Goal: Use online tool/utility: Utilize a website feature to perform a specific function

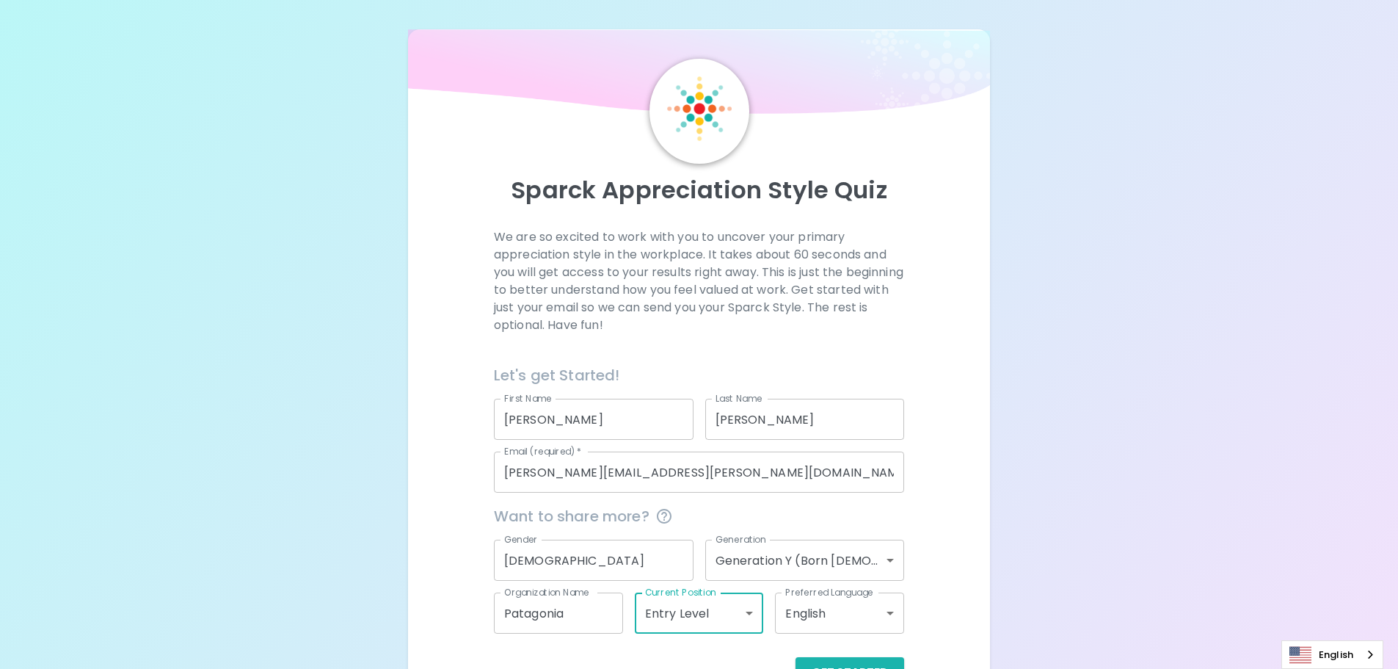
scroll to position [48, 0]
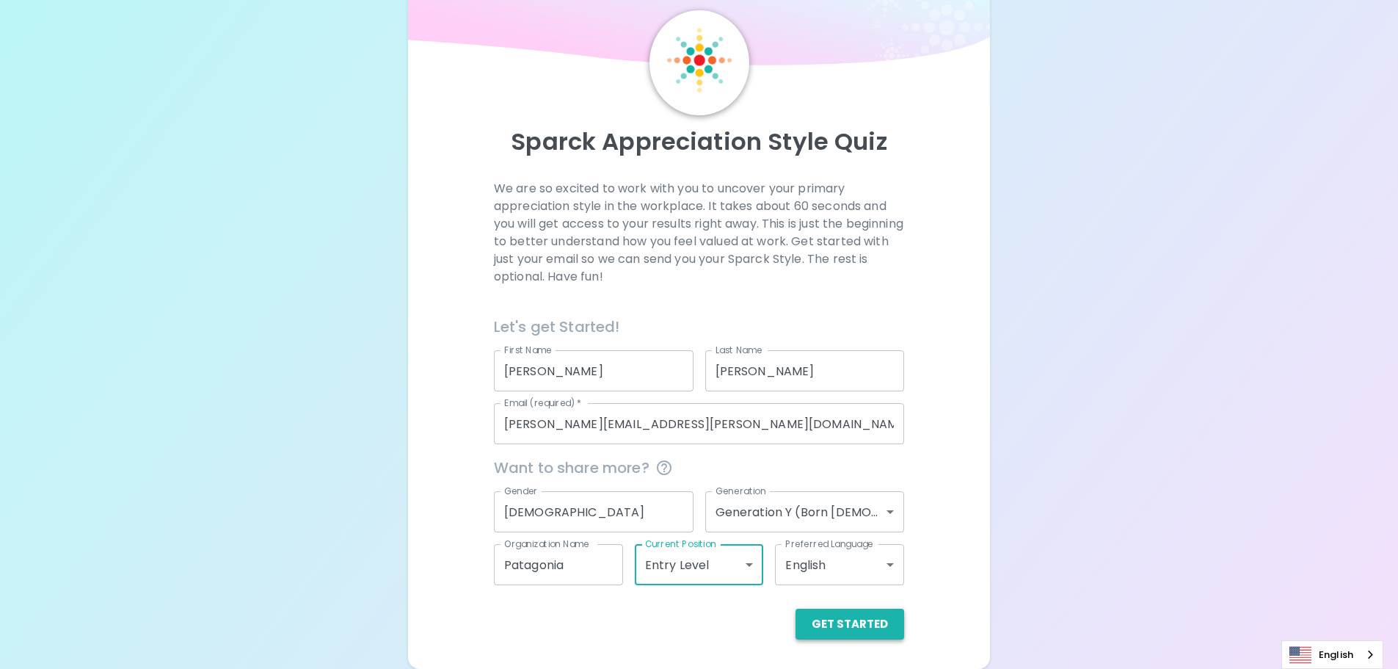
click at [835, 618] on button "Get Started" at bounding box center [850, 624] width 109 height 31
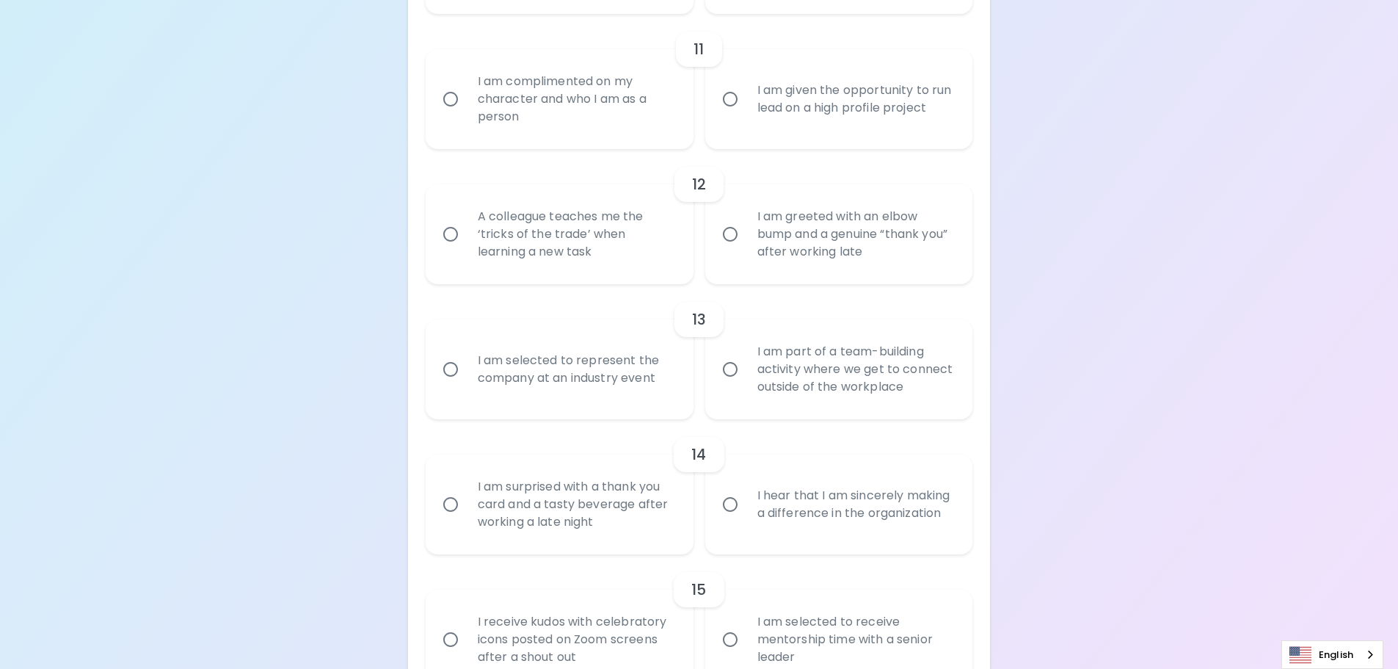
scroll to position [1781, 0]
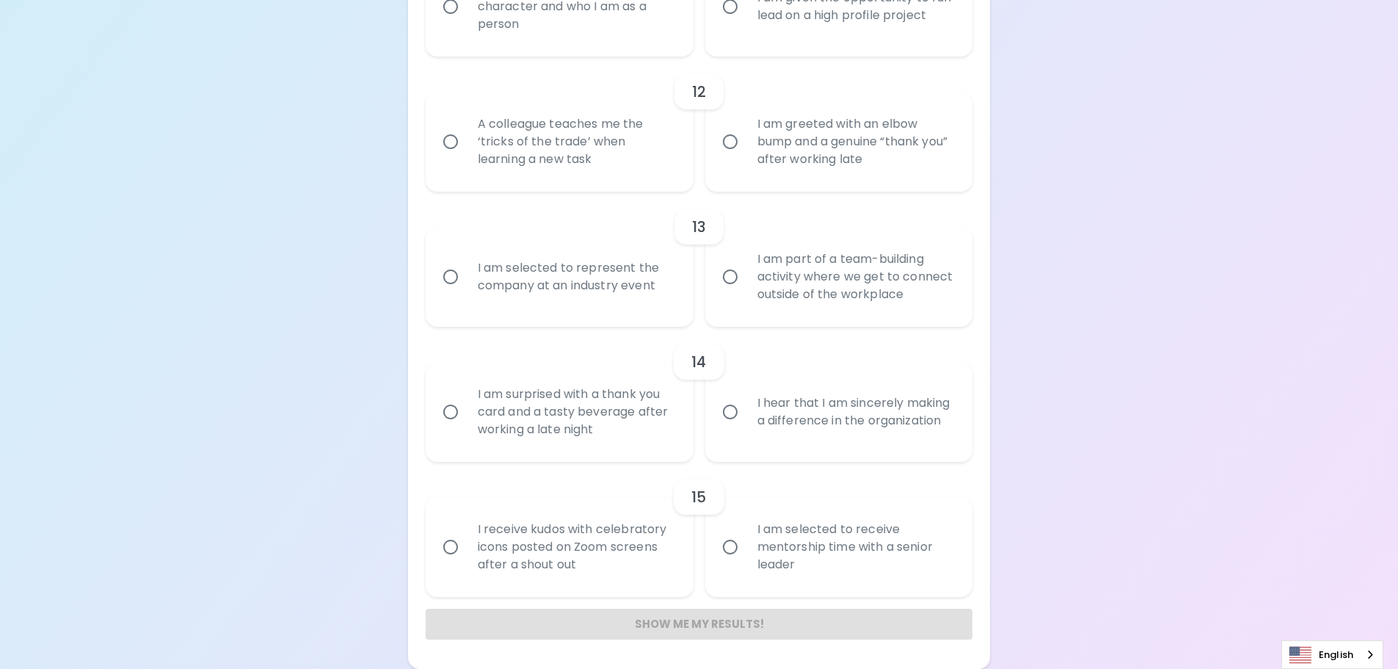
click at [449, 546] on input "I receive kudos with celebratory icons posted on Zoom screens after a shout out" at bounding box center [450, 546] width 31 height 31
radio input "true"
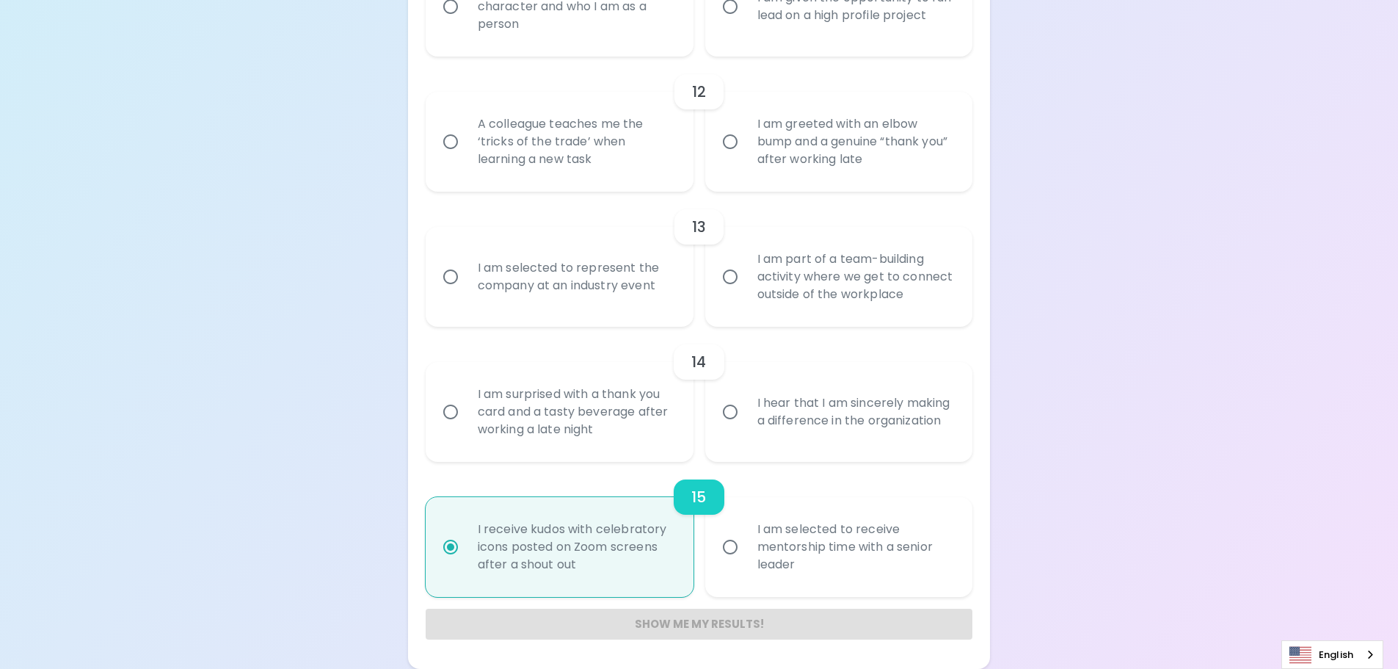
click at [732, 549] on input "I am selected to receive mentorship time with a senior leader" at bounding box center [730, 546] width 31 height 31
radio input "true"
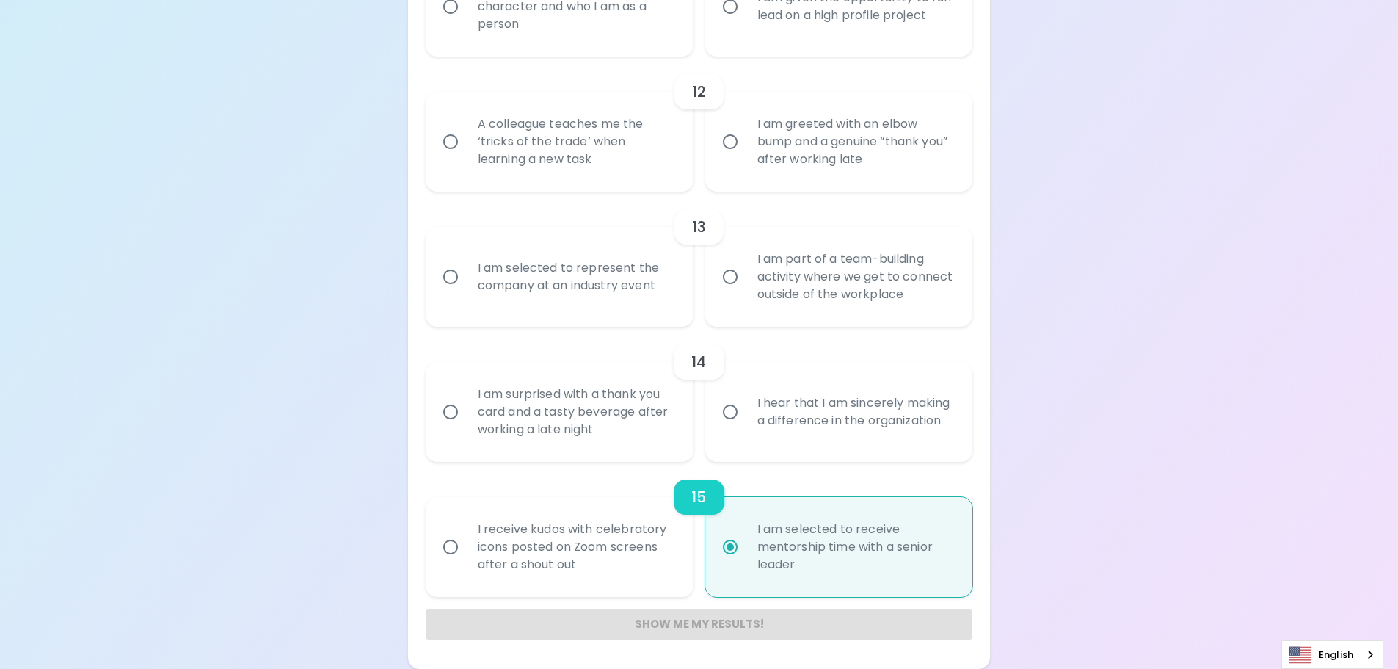
click at [730, 414] on input "I hear that I am sincerely making a difference in the organization" at bounding box center [730, 411] width 31 height 31
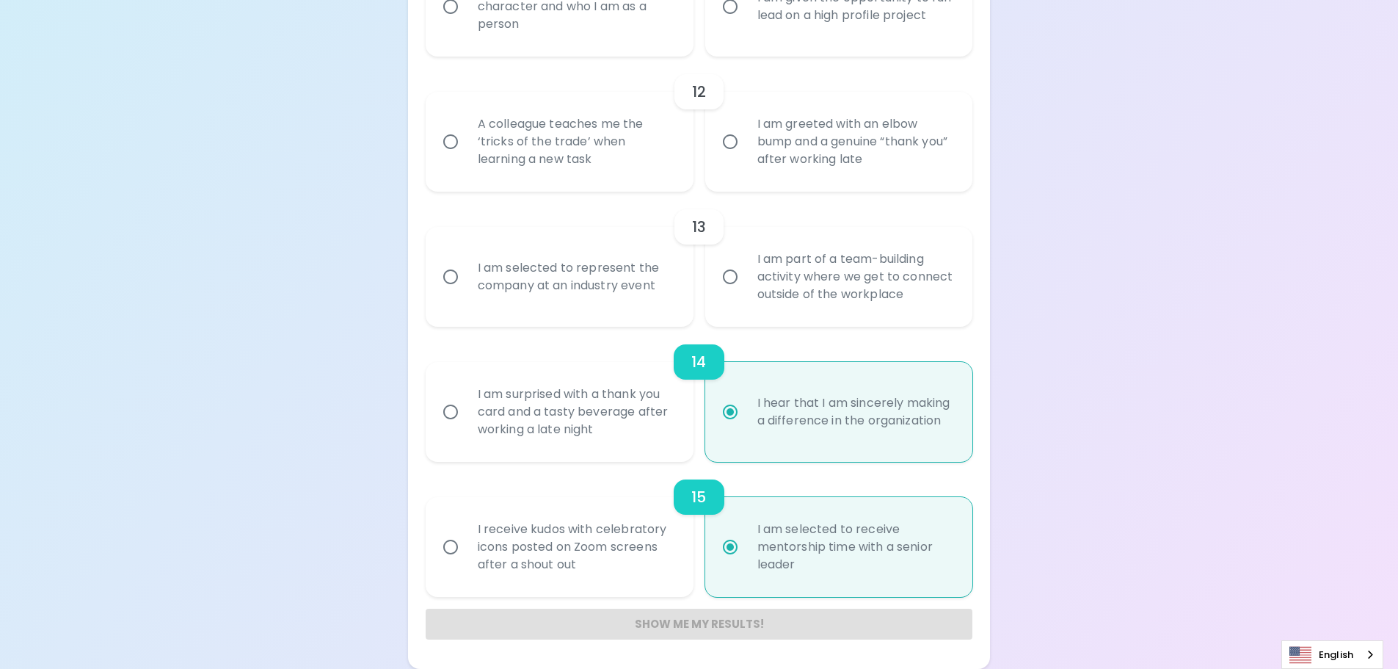
click at [730, 414] on input "I hear that I am sincerely making a difference in the organization" at bounding box center [730, 411] width 31 height 31
radio input "true"
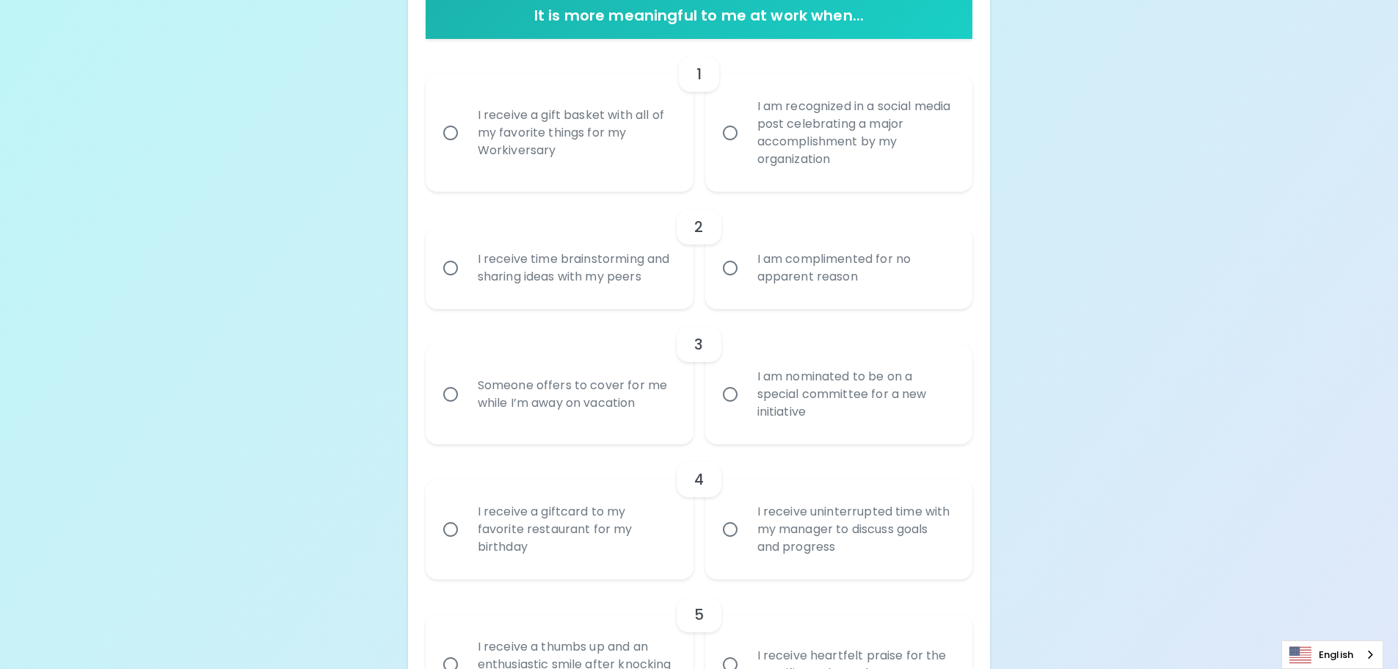
scroll to position [0, 0]
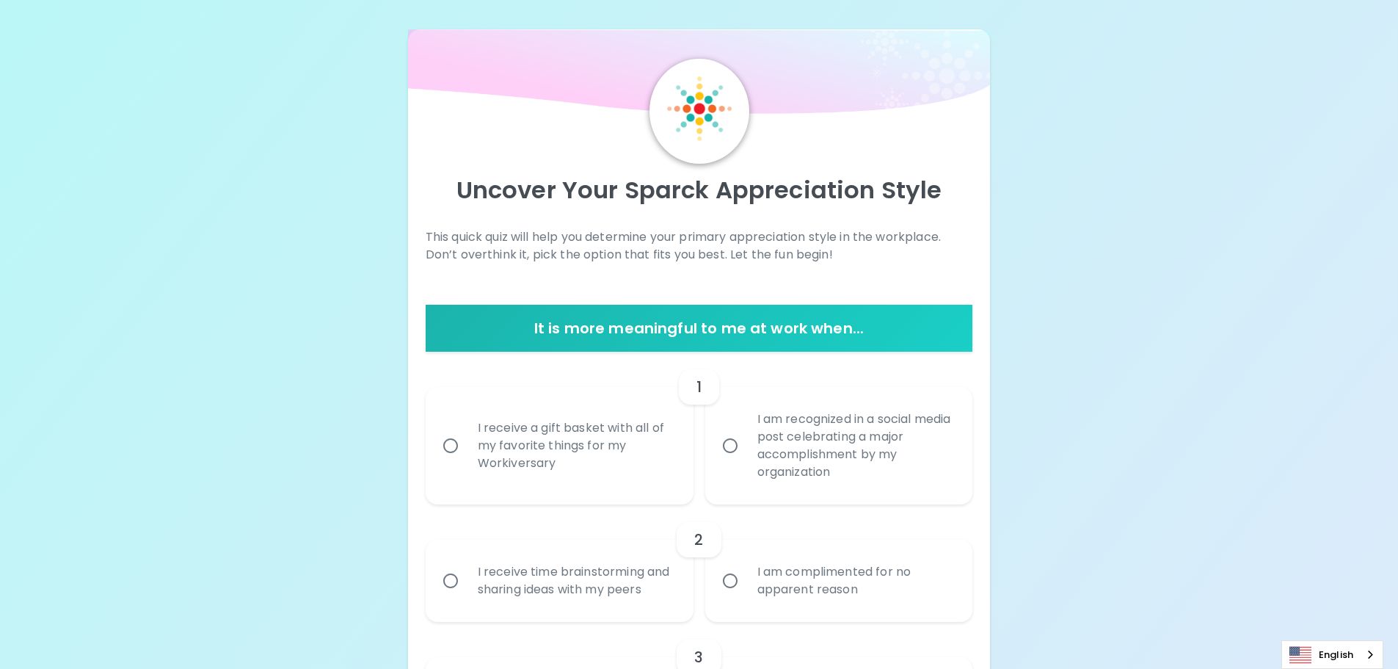
click at [467, 440] on div "I receive a gift basket with all of my favorite things for my Workiversary" at bounding box center [575, 446] width 219 height 88
click at [466, 440] on input "I receive a gift basket with all of my favorite things for my Workiversary" at bounding box center [450, 445] width 31 height 31
radio input "false"
radio input "true"
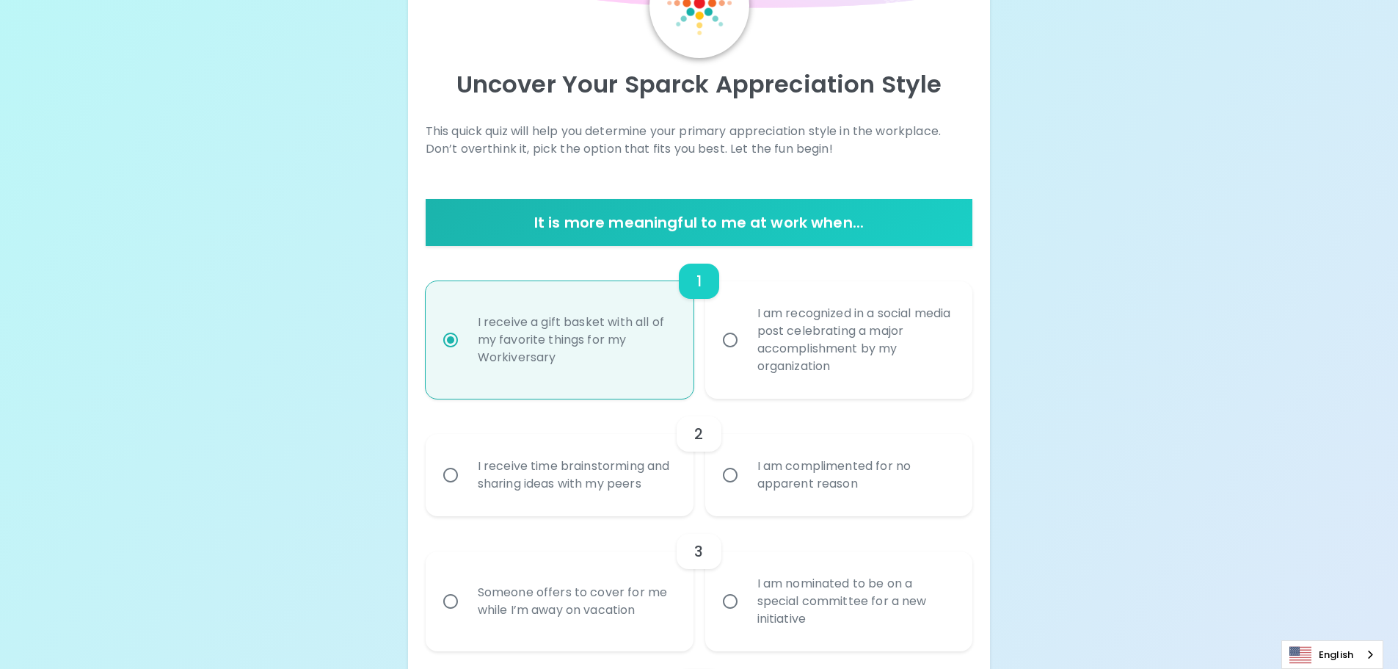
scroll to position [117, 0]
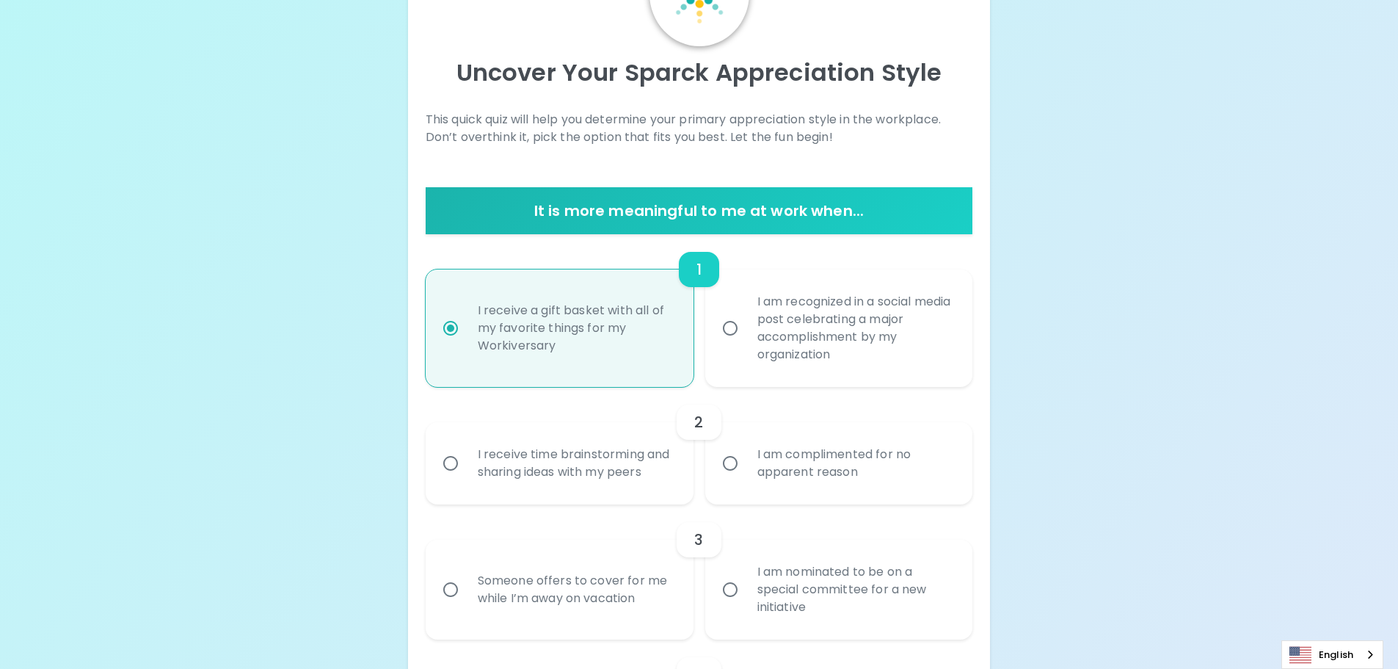
radio input "true"
click at [534, 490] on div "I receive time brainstorming and sharing ideas with my peers" at bounding box center [575, 463] width 219 height 70
click at [466, 479] on input "I receive time brainstorming and sharing ideas with my peers" at bounding box center [450, 463] width 31 height 31
radio input "false"
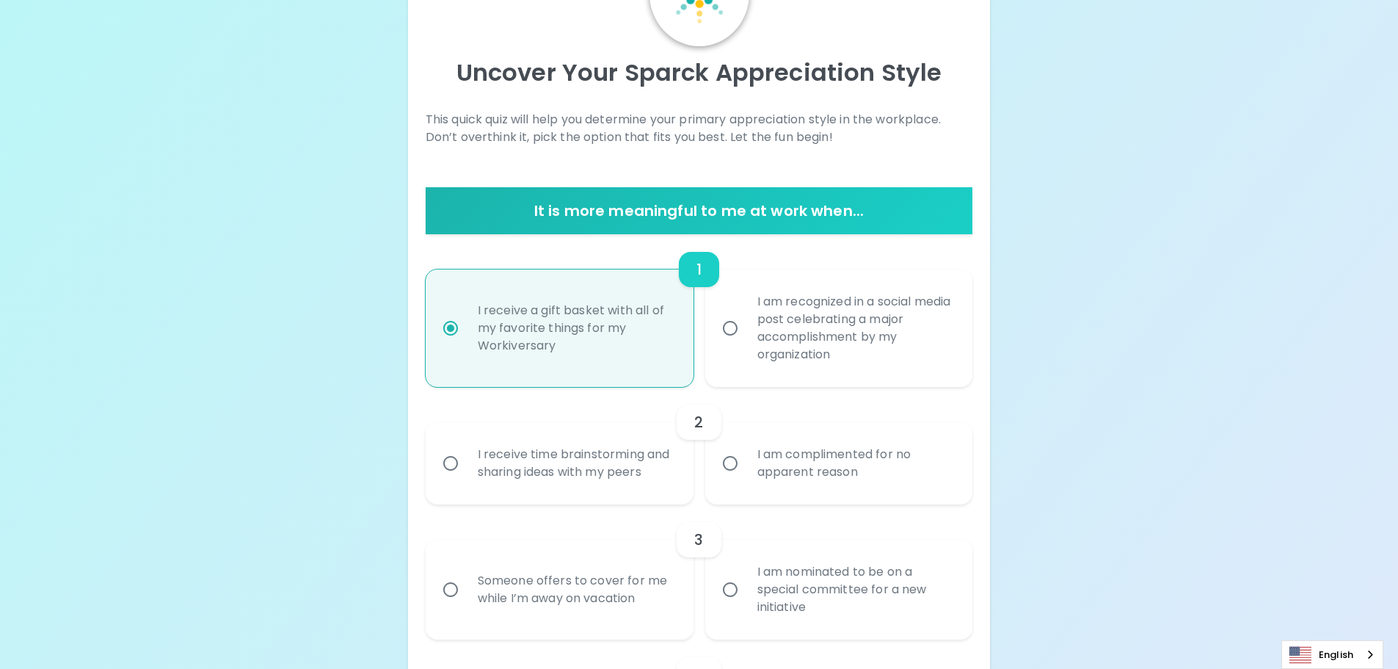
radio input "true"
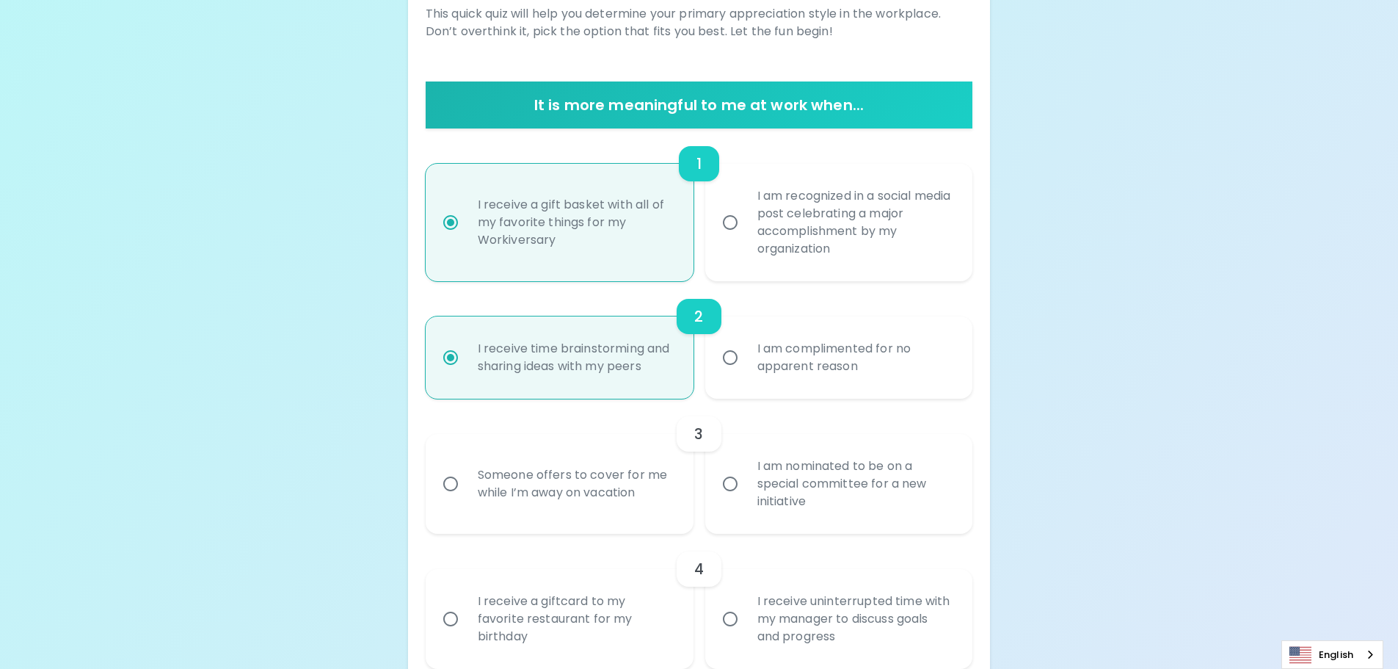
scroll to position [235, 0]
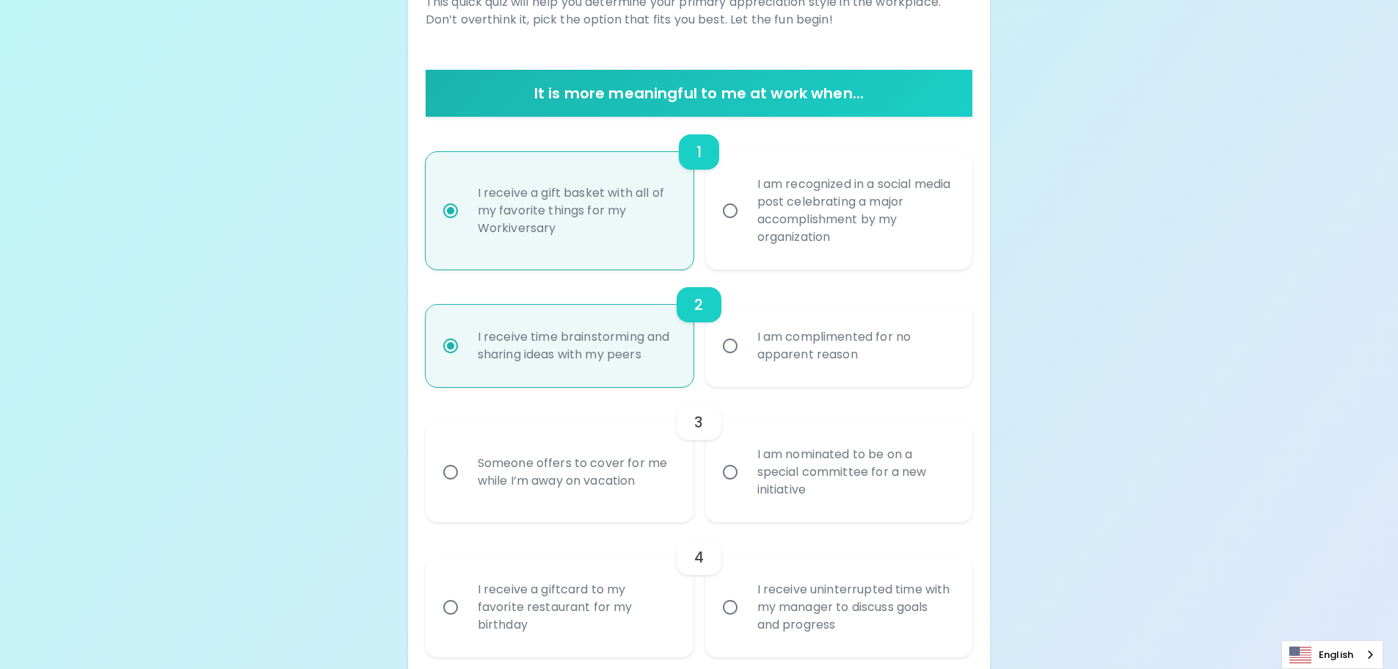
radio input "true"
click at [945, 465] on div "I am nominated to be on a special committee for a new initiative" at bounding box center [855, 472] width 219 height 88
click at [746, 465] on input "I am nominated to be on a special committee for a new initiative" at bounding box center [730, 472] width 31 height 31
radio input "false"
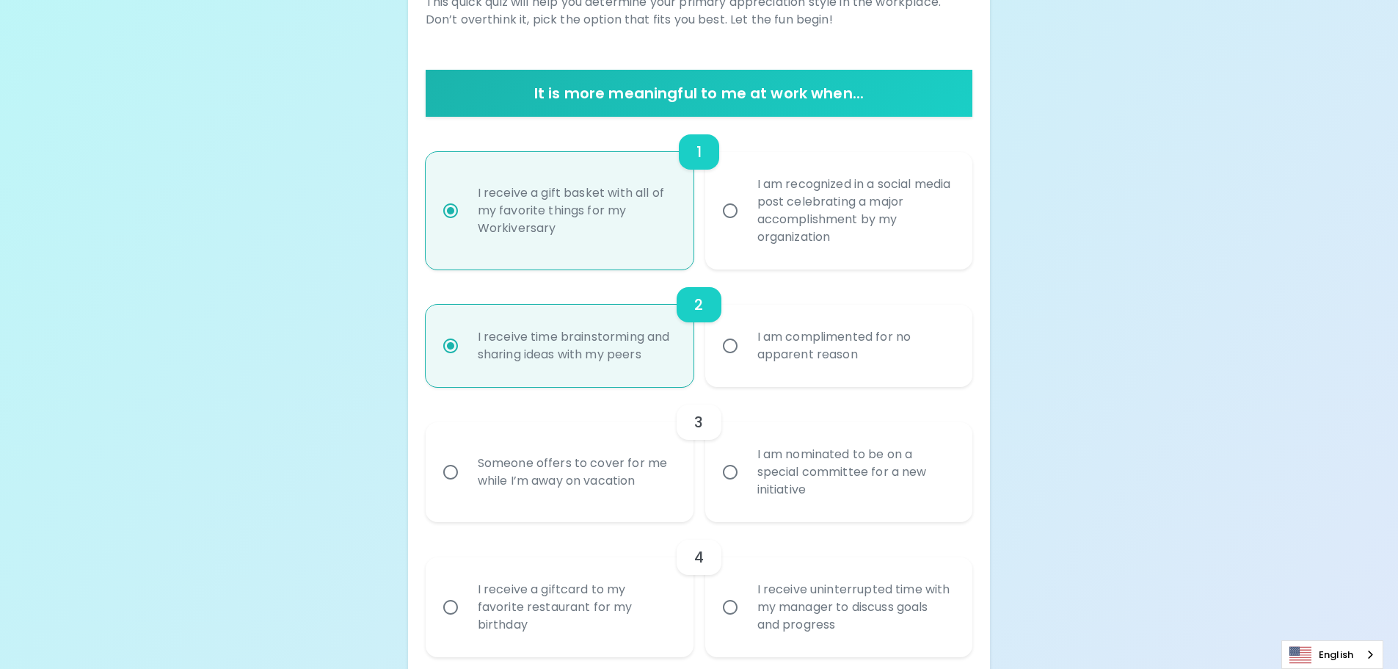
radio input "false"
radio input "true"
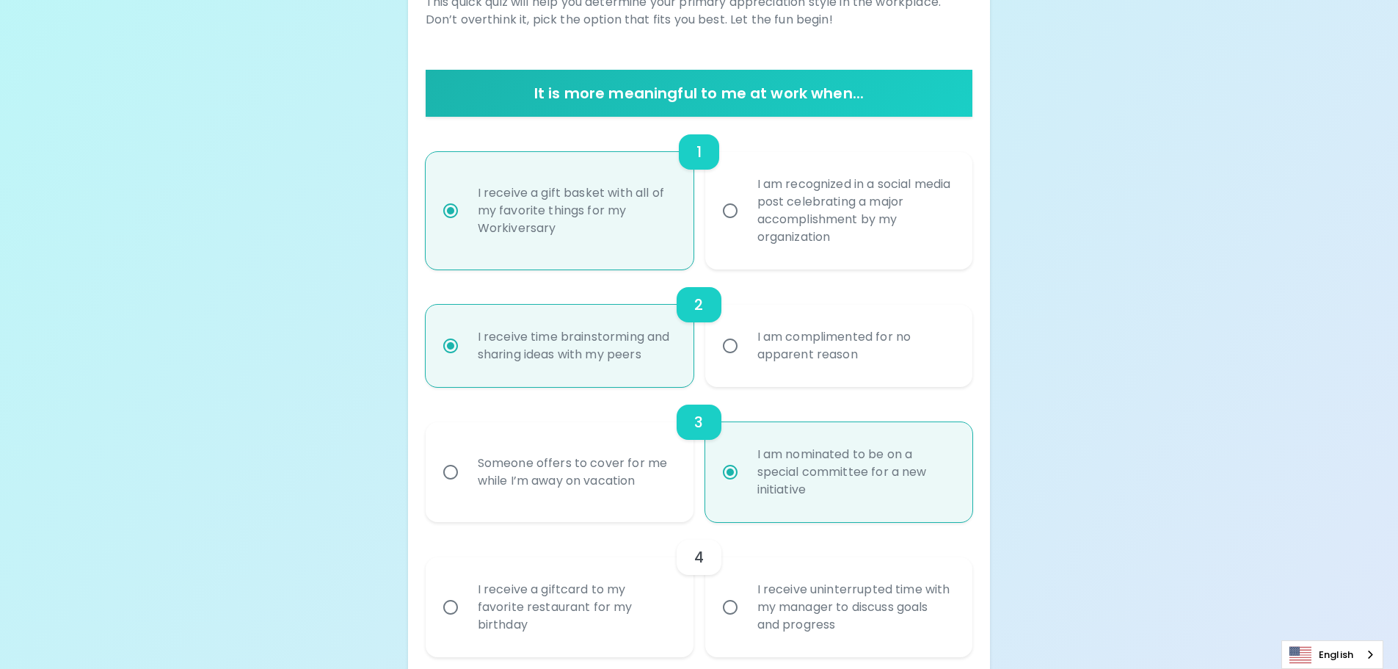
scroll to position [352, 0]
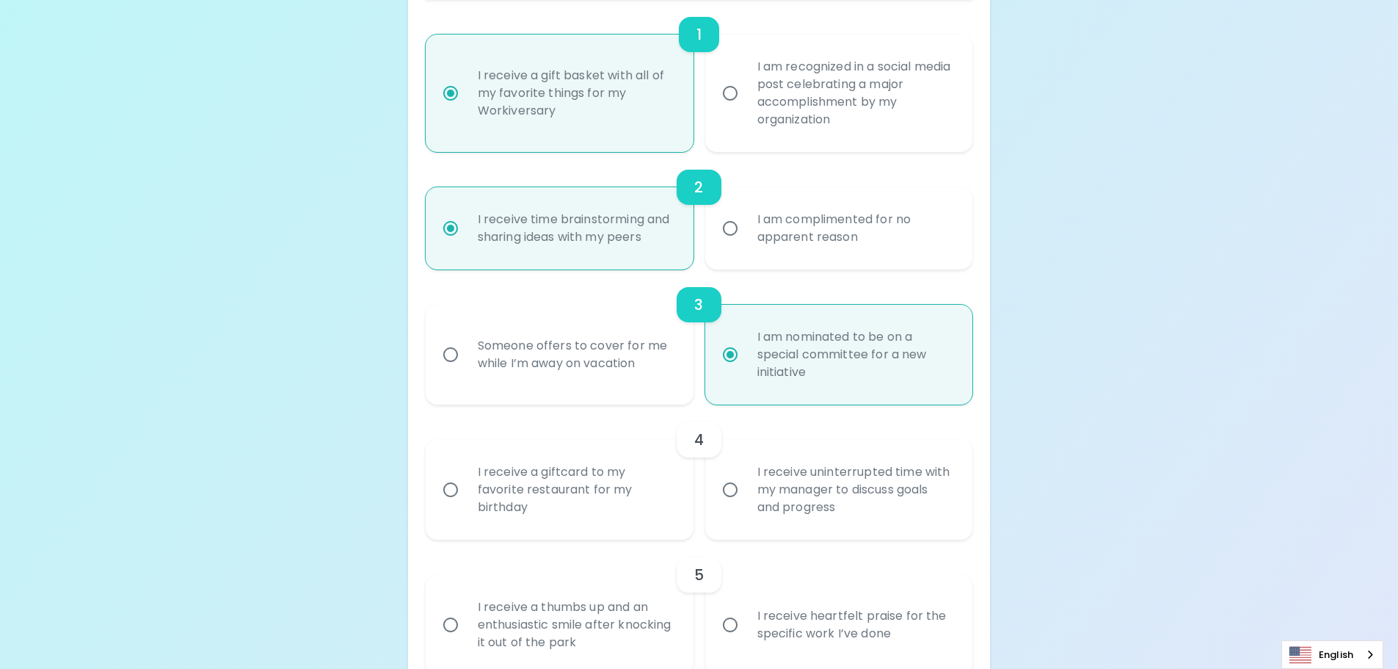
radio input "true"
click at [956, 518] on div "I receive uninterrupted time with my manager to discuss goals and progress" at bounding box center [855, 490] width 219 height 88
click at [746, 505] on input "I receive uninterrupted time with my manager to discuss goals and progress" at bounding box center [730, 489] width 31 height 31
radio input "false"
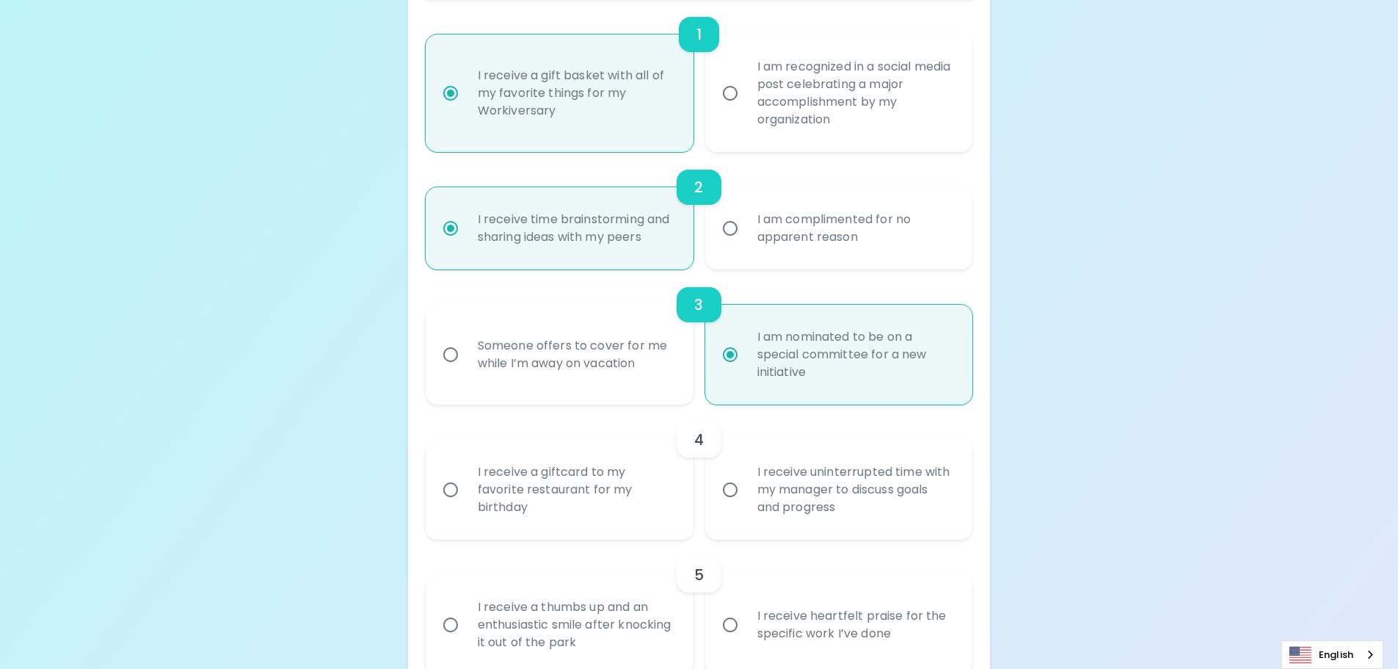
radio input "false"
radio input "true"
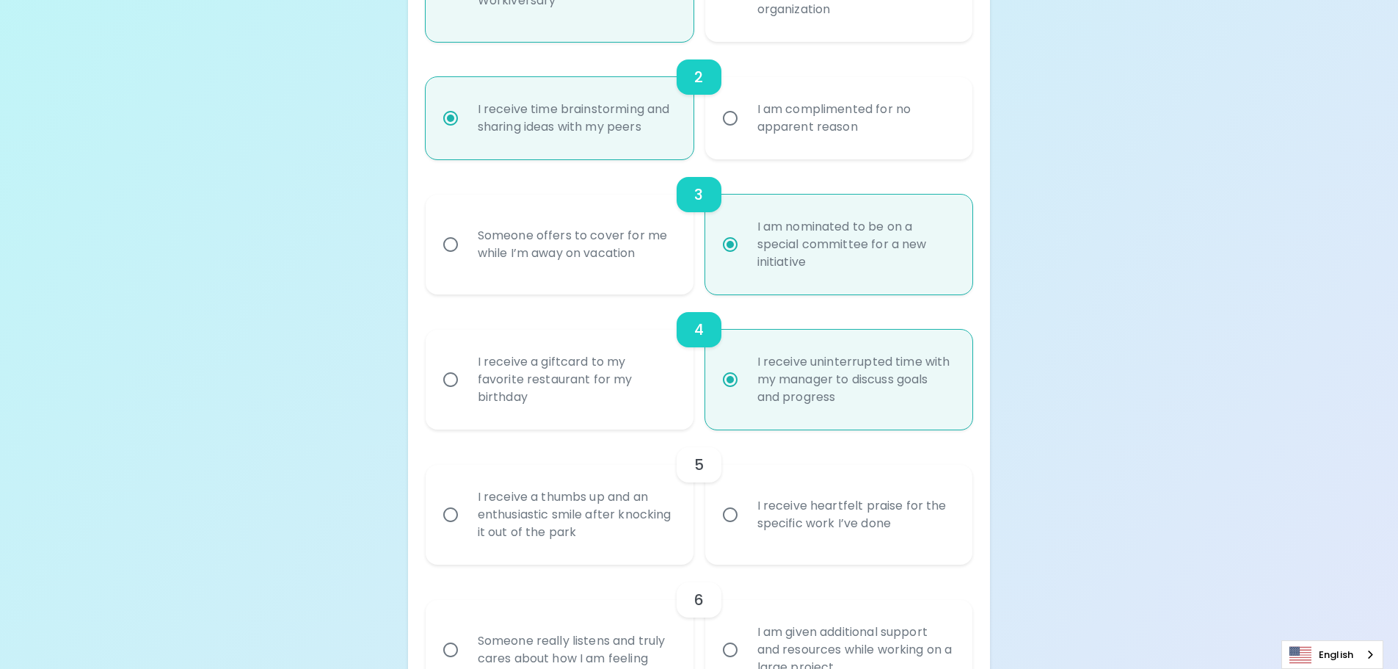
scroll to position [470, 0]
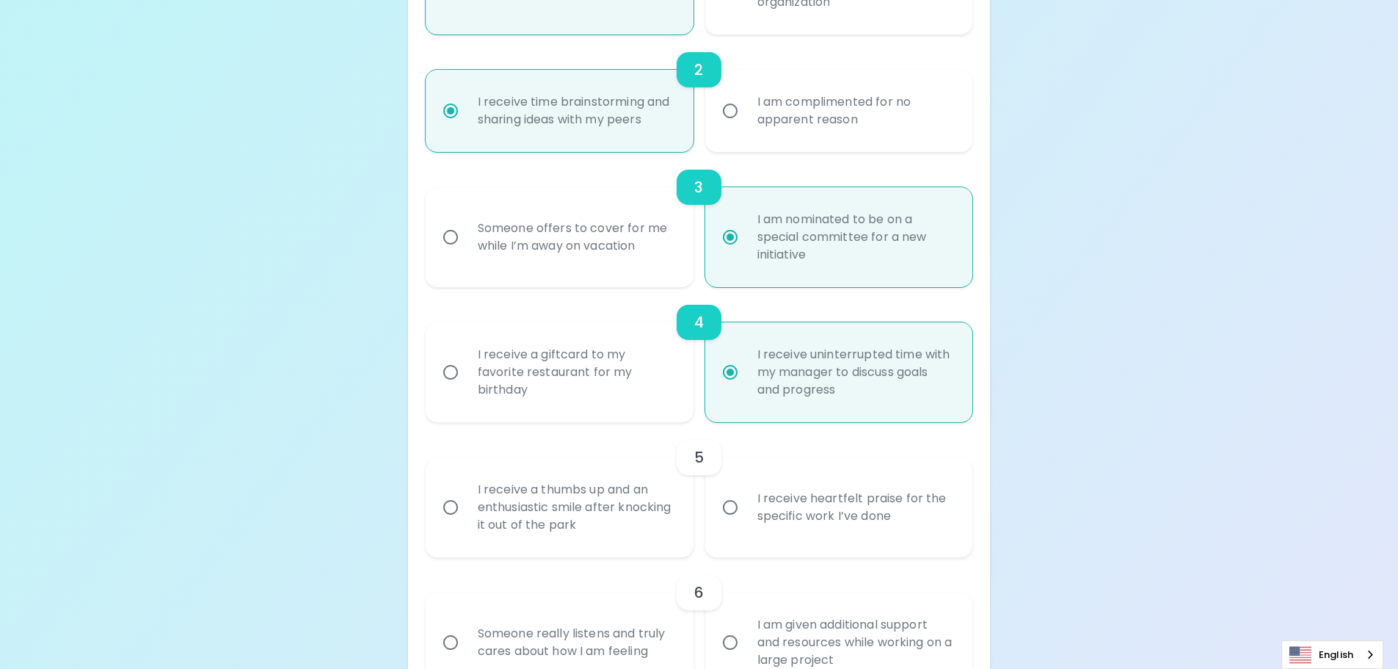
radio input "true"
click at [943, 504] on div "I receive heartfelt praise for the specific work I’ve done" at bounding box center [855, 507] width 219 height 70
click at [746, 504] on input "I receive heartfelt praise for the specific work I’ve done" at bounding box center [730, 507] width 31 height 31
radio input "false"
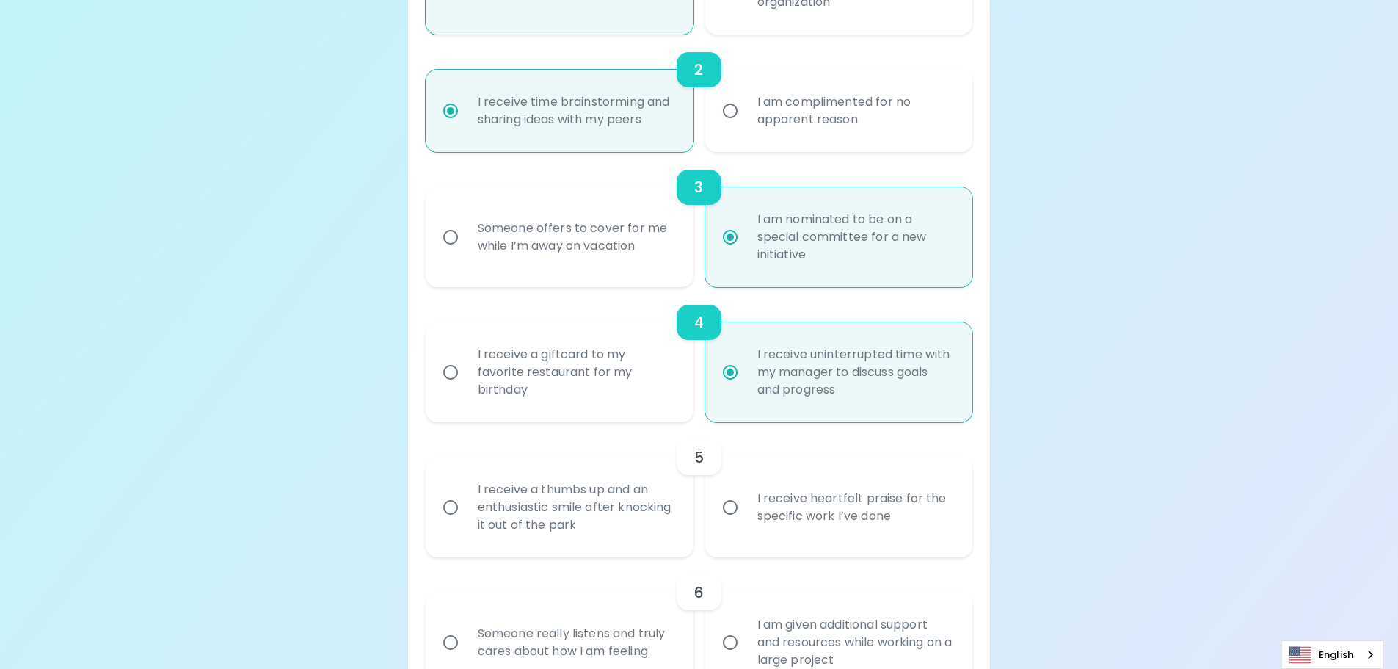
radio input "false"
radio input "true"
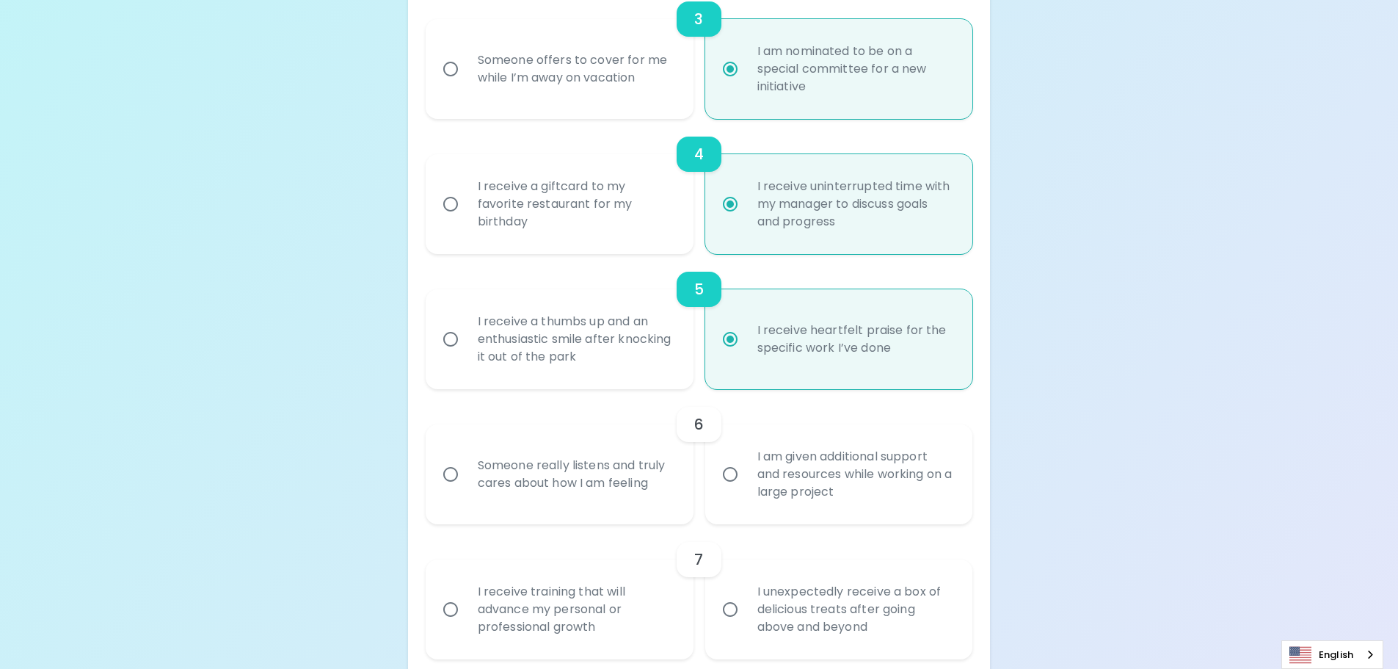
scroll to position [661, 0]
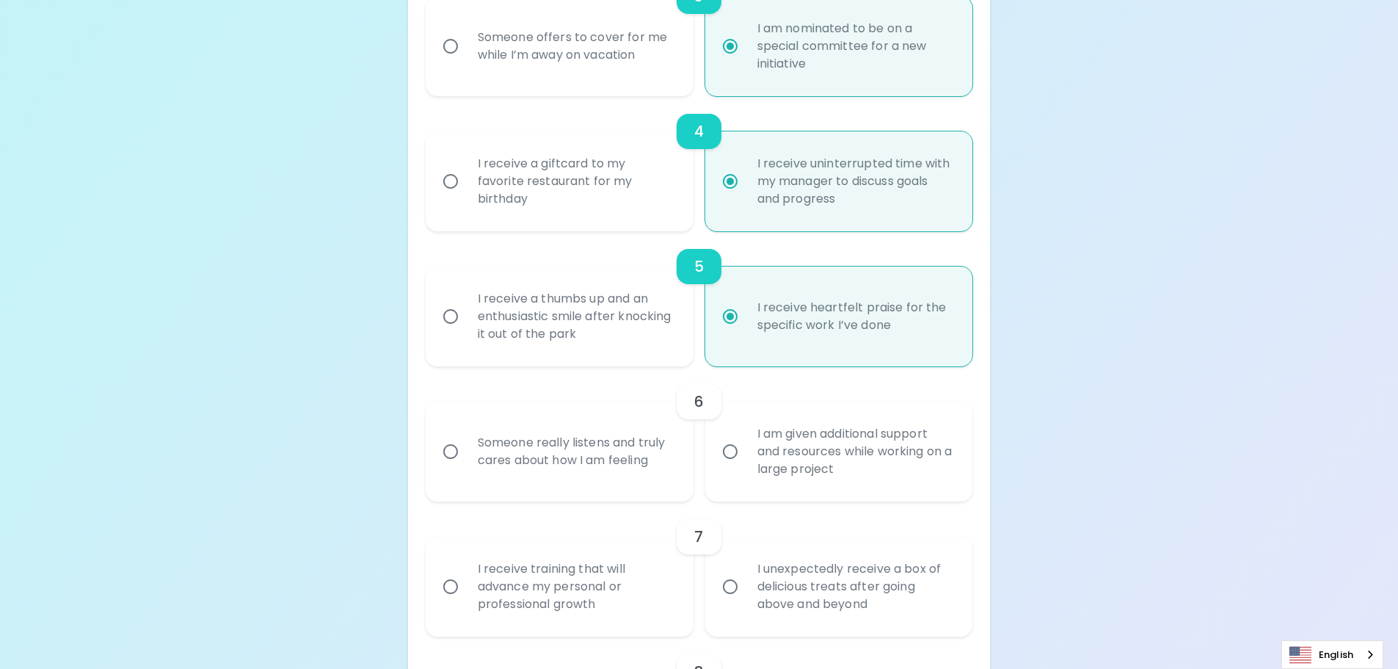
radio input "true"
click at [1382, 468] on div "Uncover Your Sparck Appreciation Style This quick quiz will help you determine …" at bounding box center [699, 564] width 1398 height 2450
click at [1228, 520] on div "Uncover Your Sparck Appreciation Style This quick quiz will help you determine …" at bounding box center [699, 564] width 1398 height 2450
click at [822, 461] on div "I am given additional support and resources while working on a large project" at bounding box center [855, 451] width 219 height 88
click at [746, 461] on input "I am given additional support and resources while working on a large project" at bounding box center [730, 451] width 31 height 31
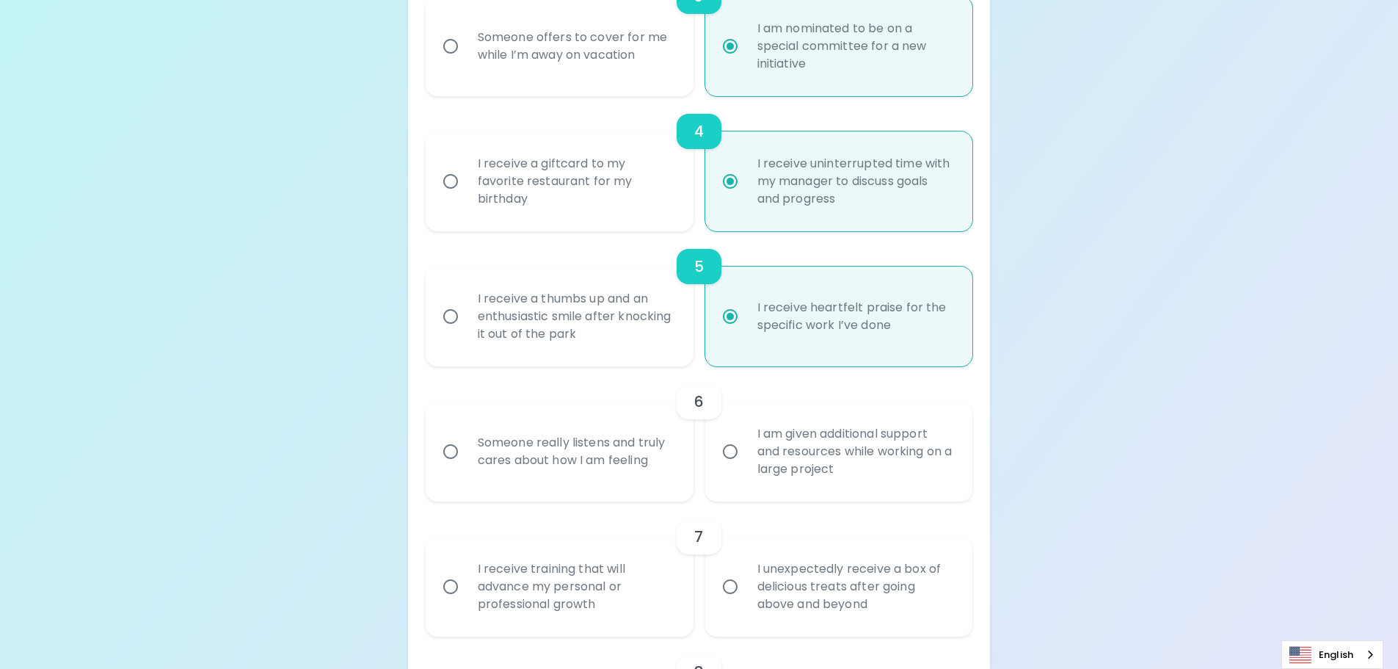
radio input "false"
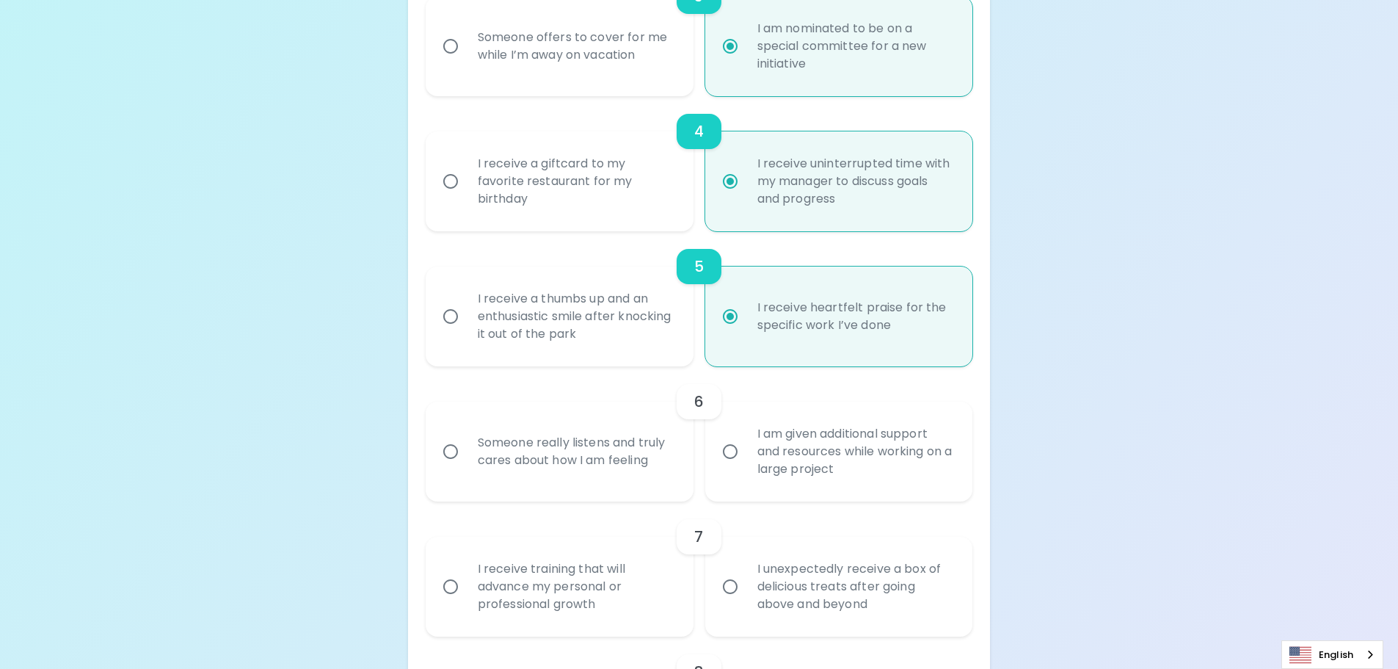
radio input "false"
radio input "true"
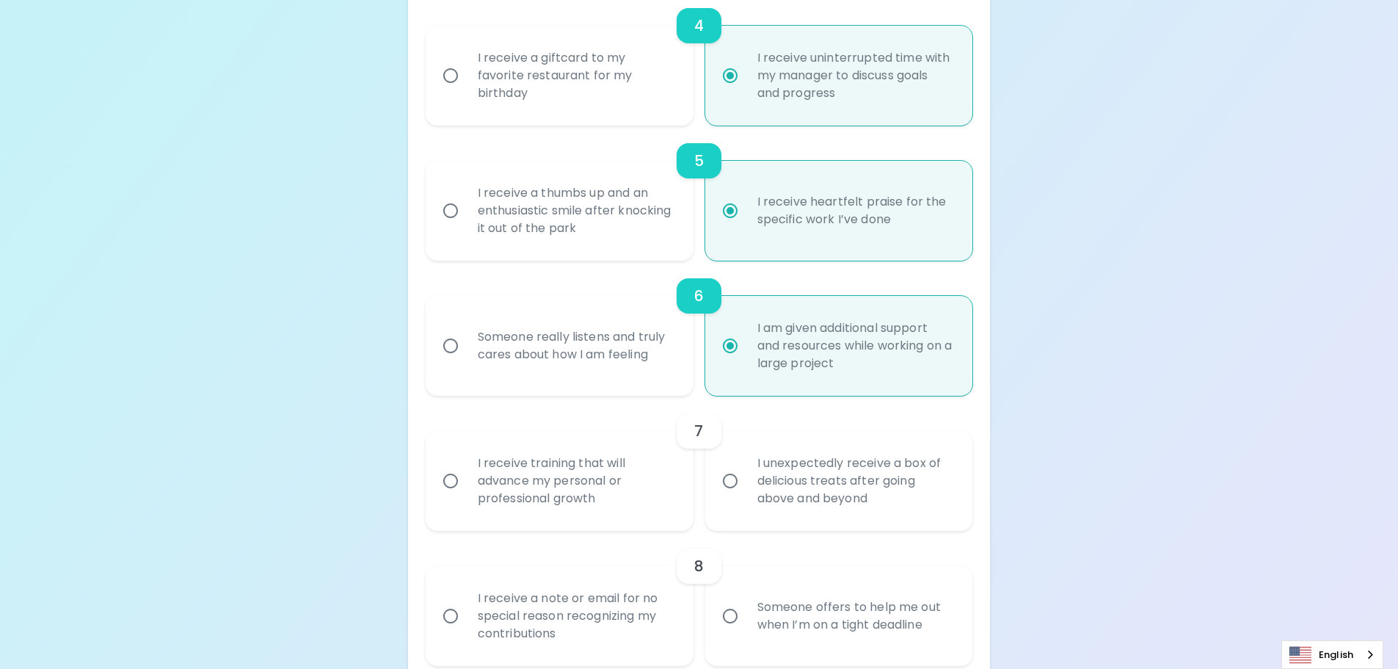
scroll to position [778, 0]
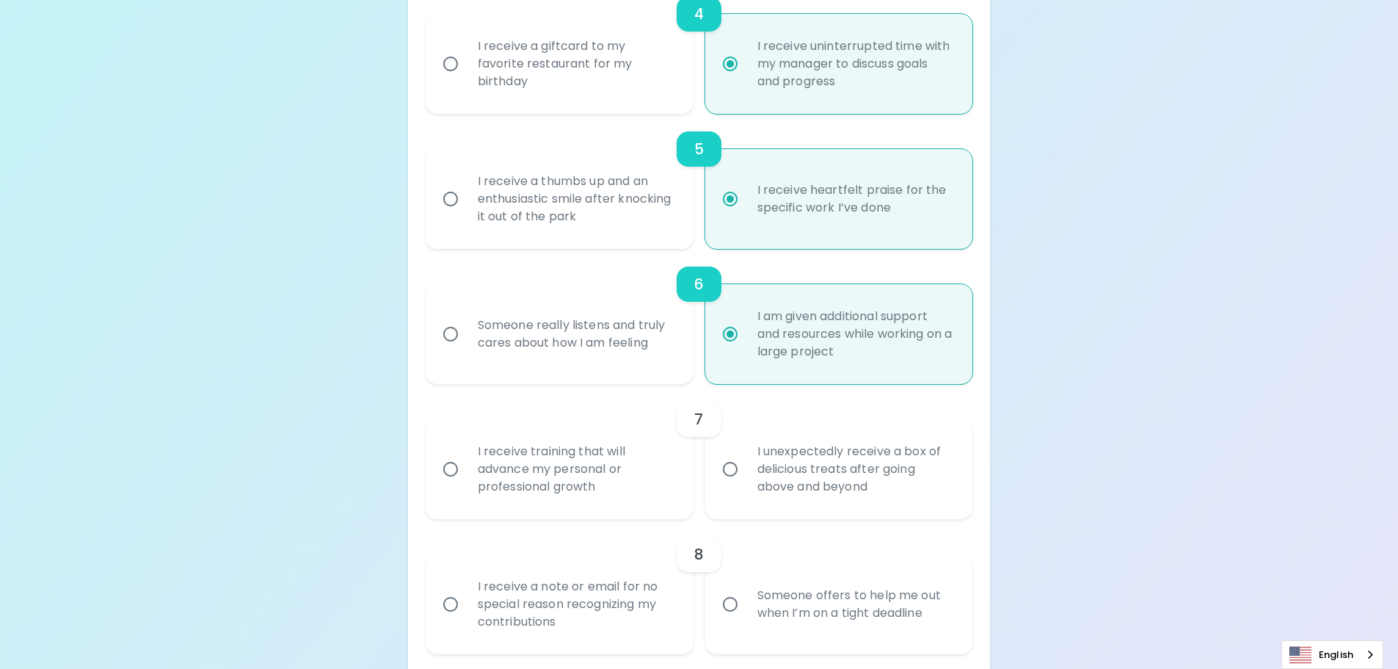
radio input "true"
click at [1086, 395] on div "Uncover Your Sparck Appreciation Style This quick quiz will help you determine …" at bounding box center [699, 447] width 1398 height 2450
click at [535, 481] on div "I receive training that will advance my personal or professional growth" at bounding box center [575, 469] width 219 height 88
click at [466, 481] on input "I receive training that will advance my personal or professional growth" at bounding box center [450, 469] width 31 height 31
radio input "false"
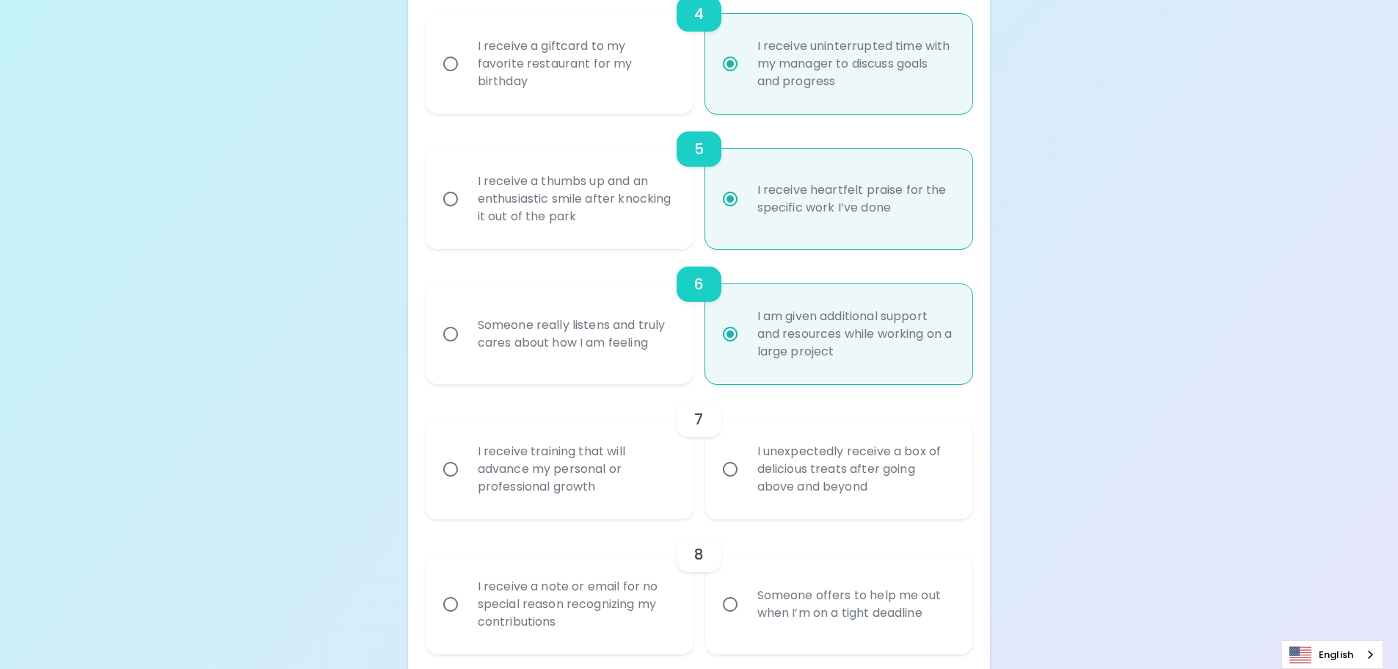
radio input "false"
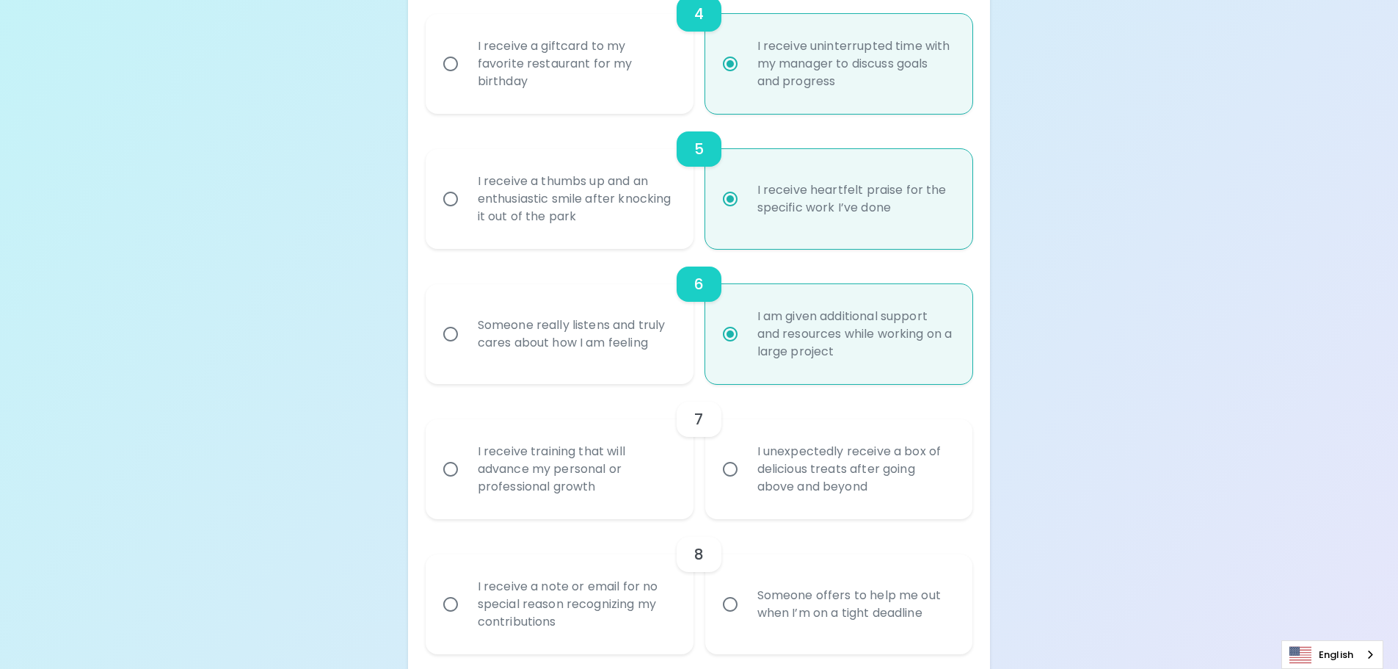
radio input "false"
radio input "true"
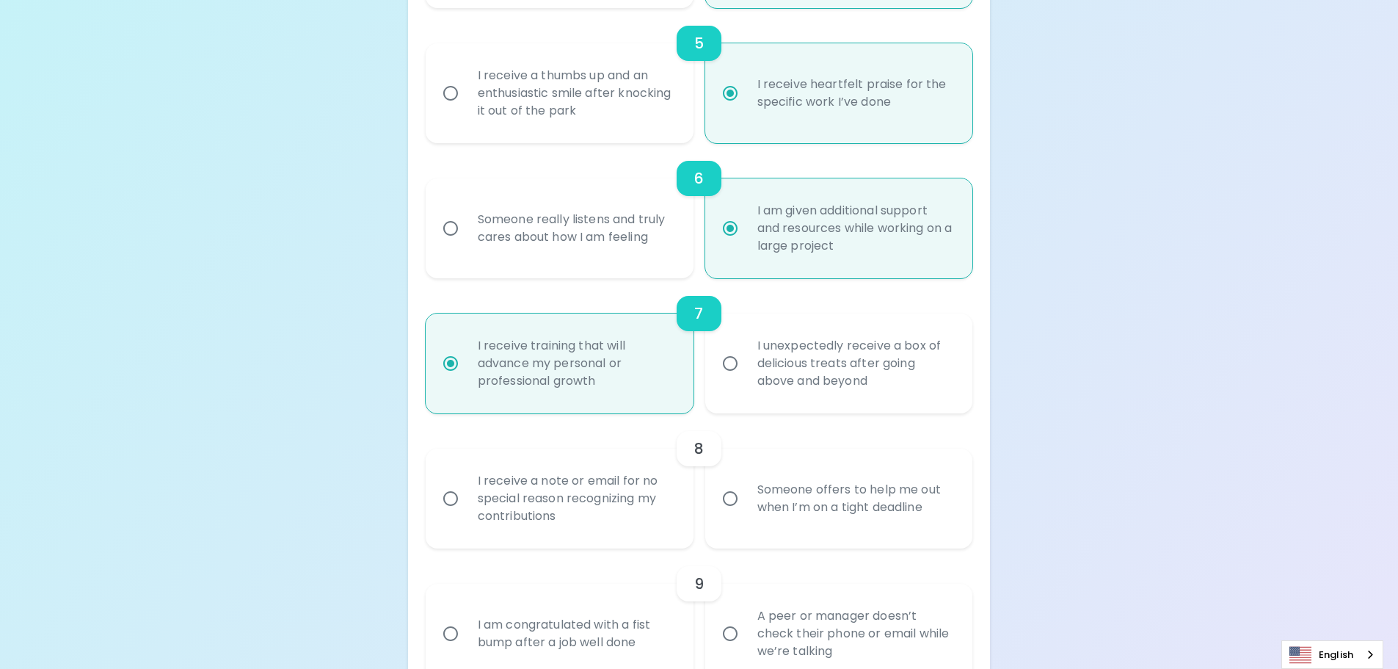
scroll to position [896, 0]
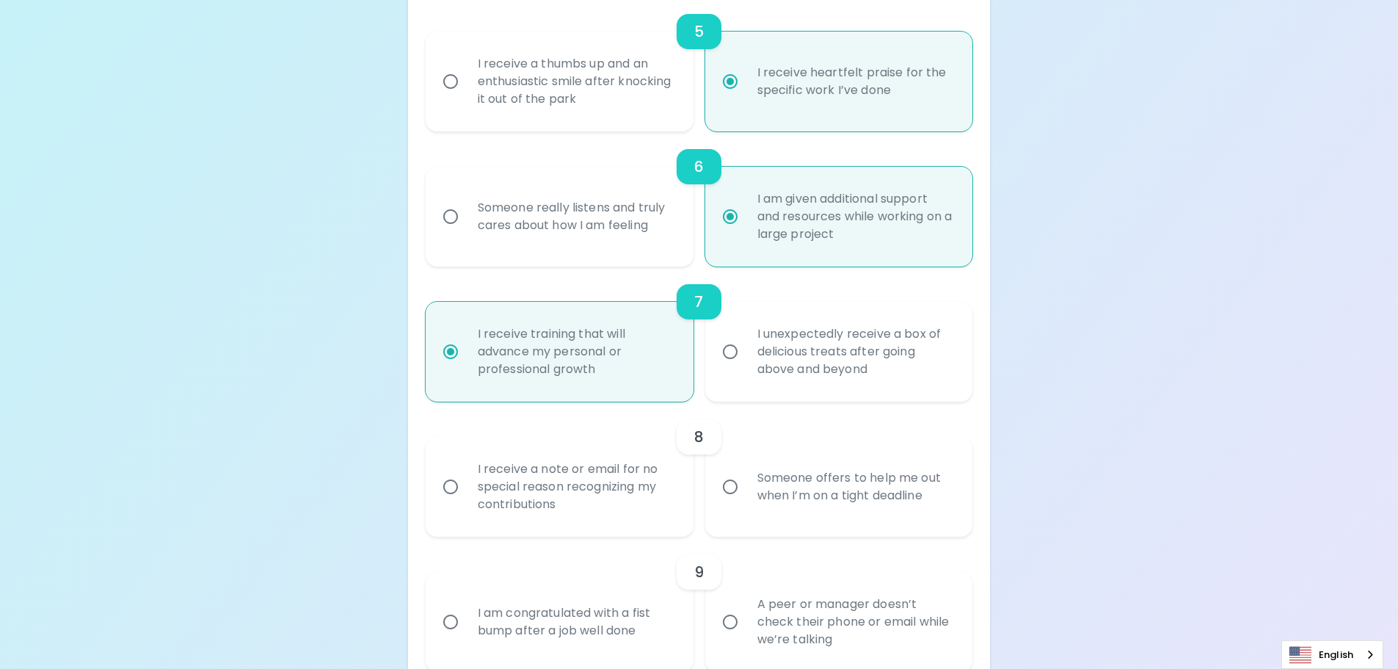
radio input "true"
click at [832, 497] on div "Someone offers to help me out when I’m on a tight deadline" at bounding box center [855, 486] width 219 height 70
click at [831, 487] on div "Someone offers to help me out when I’m on a tight deadline" at bounding box center [855, 486] width 219 height 70
click at [746, 487] on input "Someone offers to help me out when I’m on a tight deadline" at bounding box center [730, 486] width 31 height 31
radio input "false"
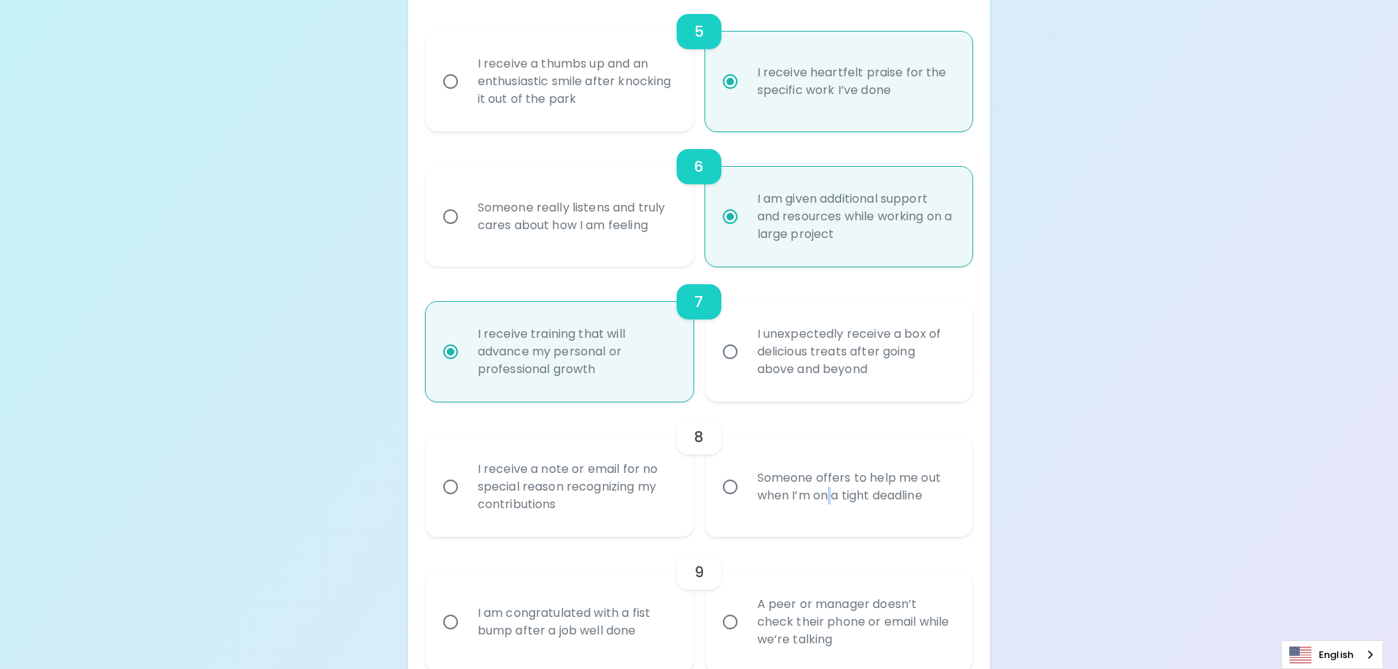
radio input "false"
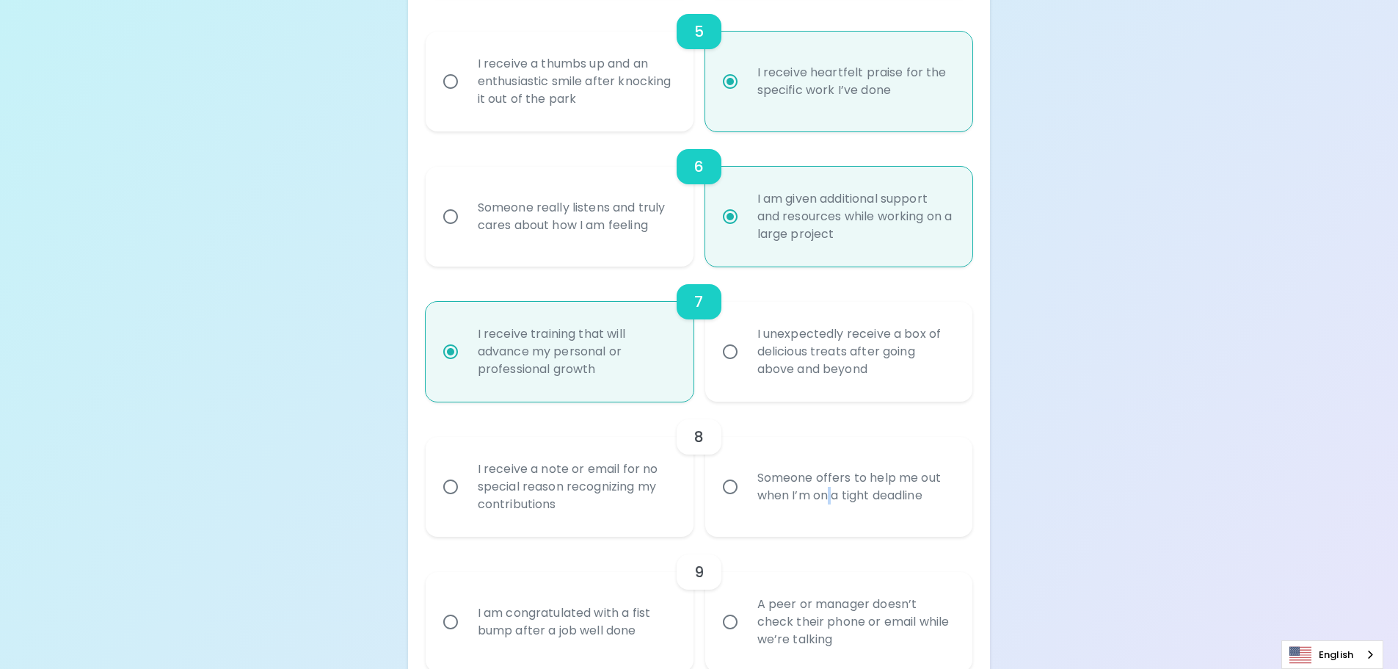
radio input "false"
radio input "true"
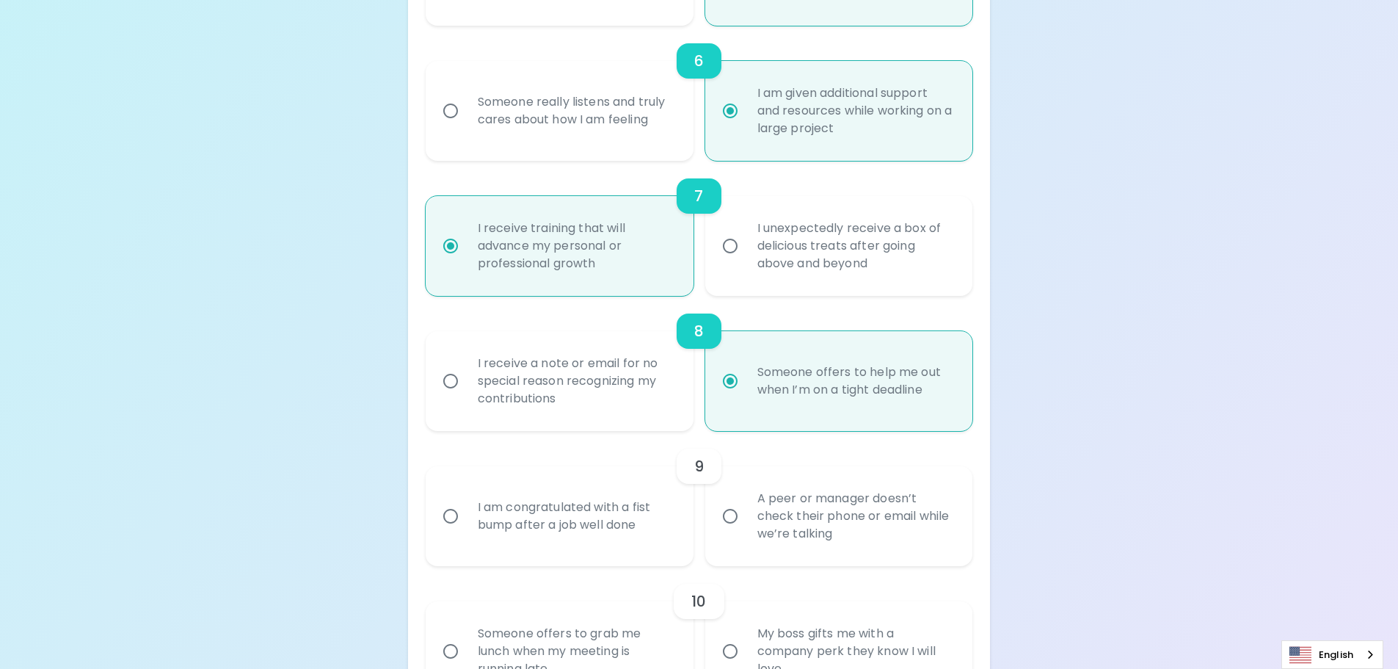
scroll to position [1013, 0]
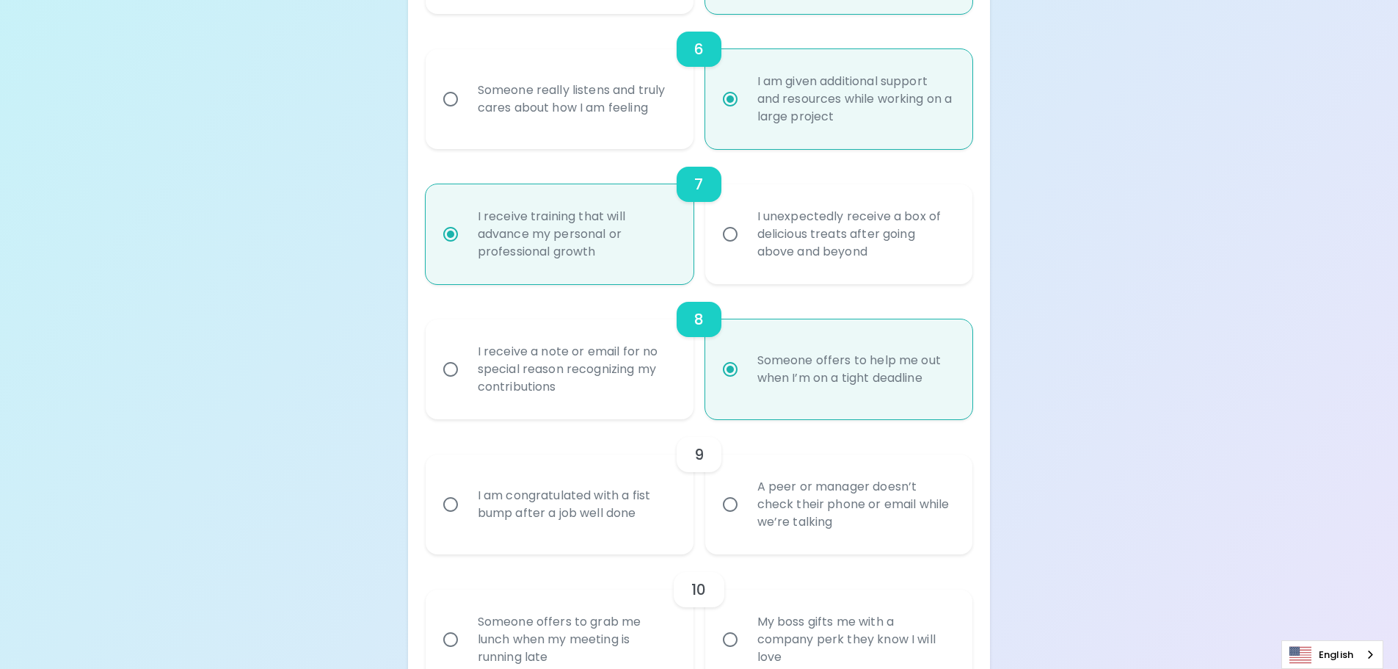
radio input "true"
click at [834, 526] on div "A peer or manager doesn’t check their phone or email while we’re talking" at bounding box center [855, 504] width 219 height 88
click at [746, 520] on input "A peer or manager doesn’t check their phone or email while we’re talking" at bounding box center [730, 504] width 31 height 31
radio input "false"
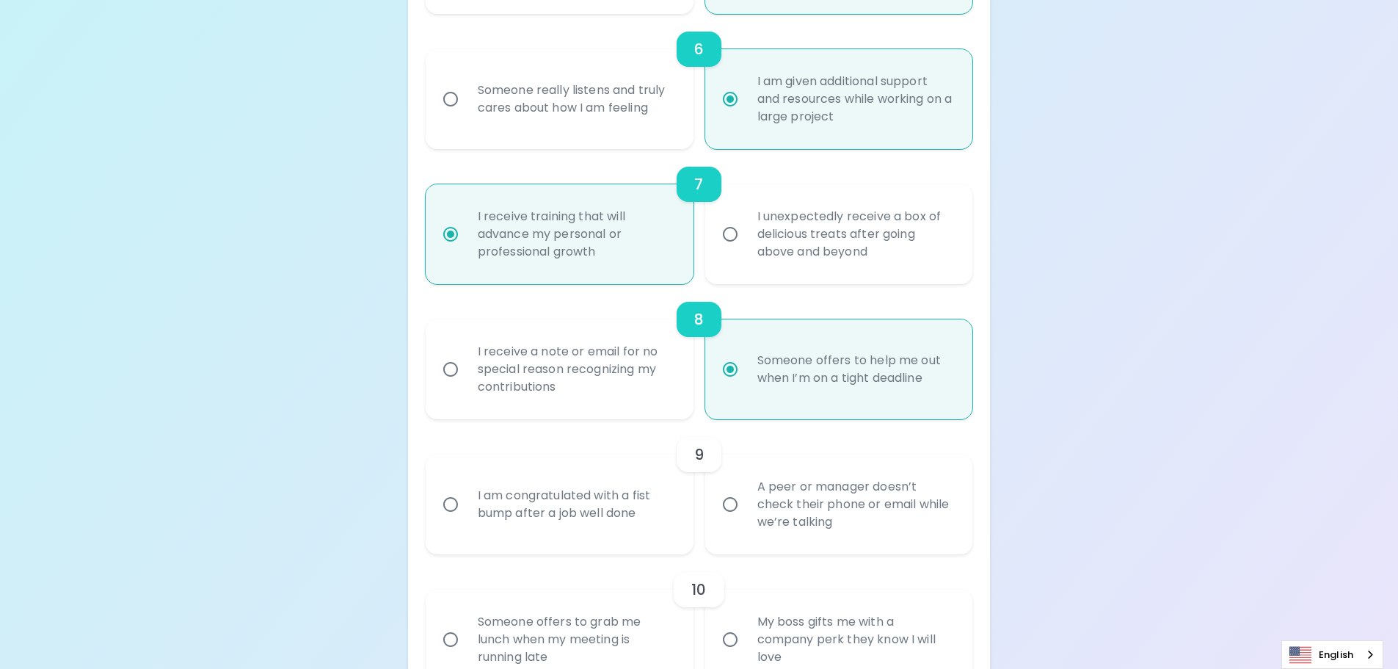
radio input "false"
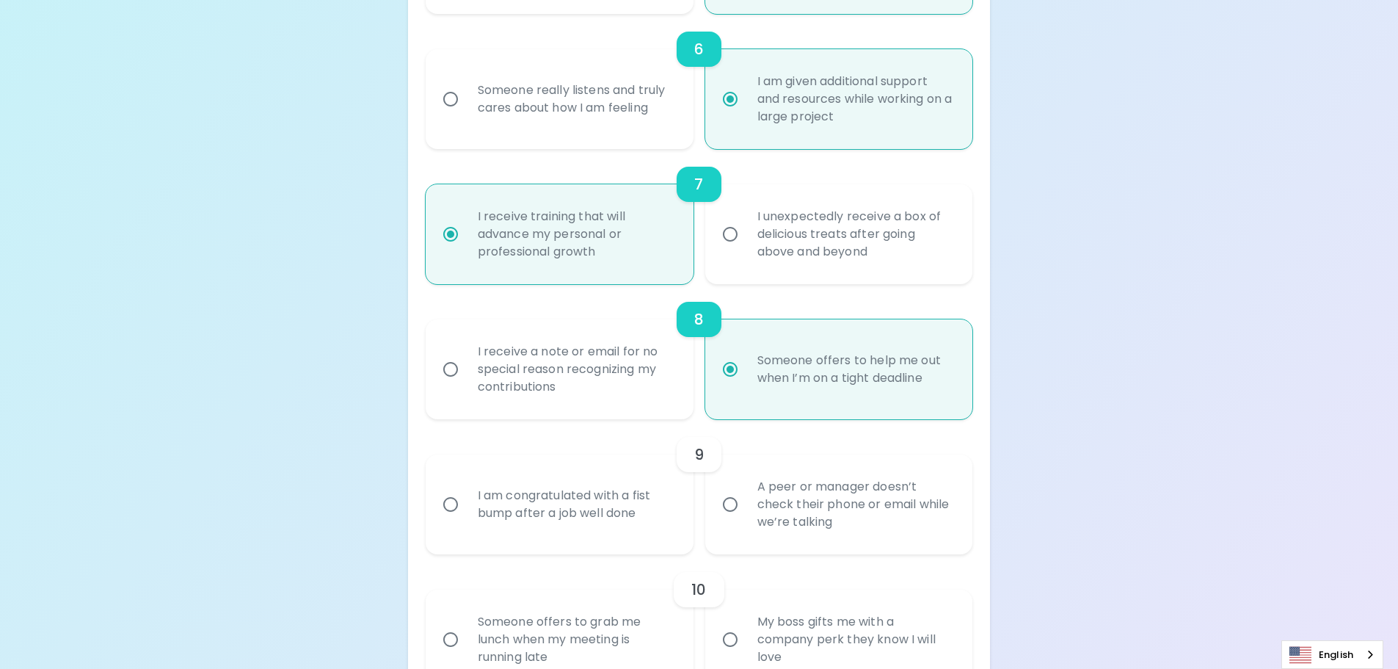
radio input "false"
radio input "true"
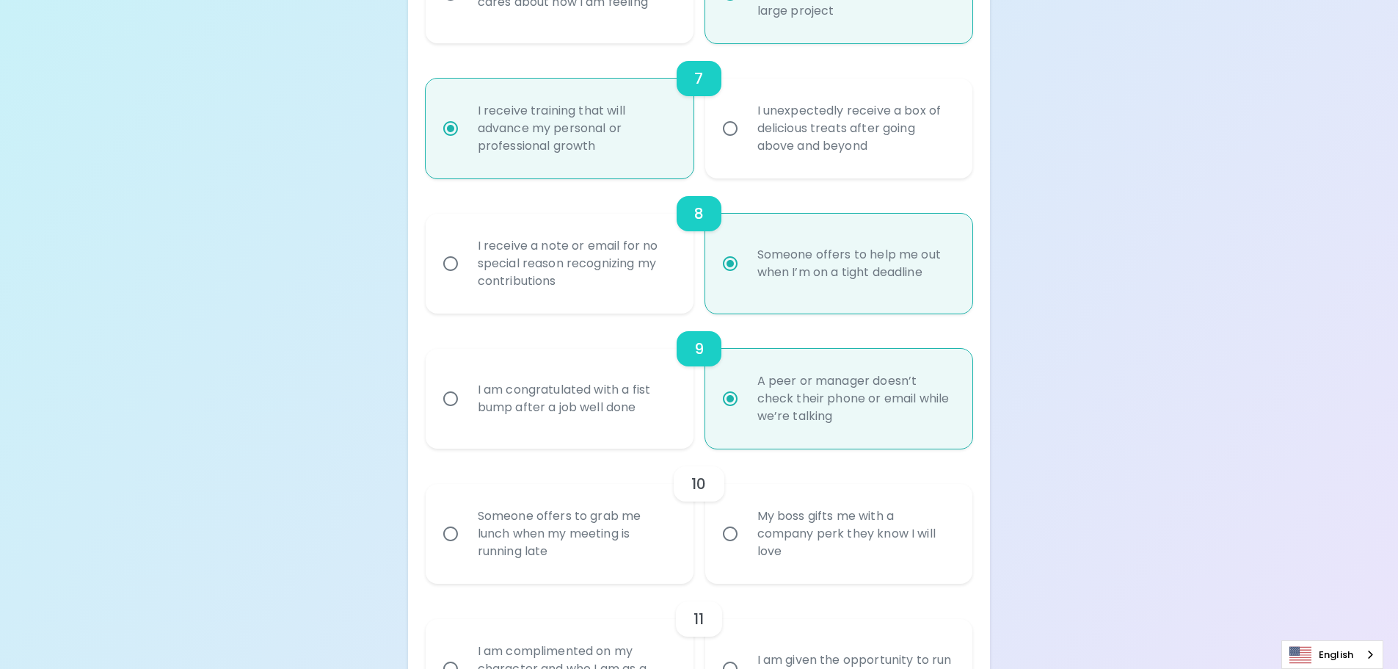
scroll to position [1131, 0]
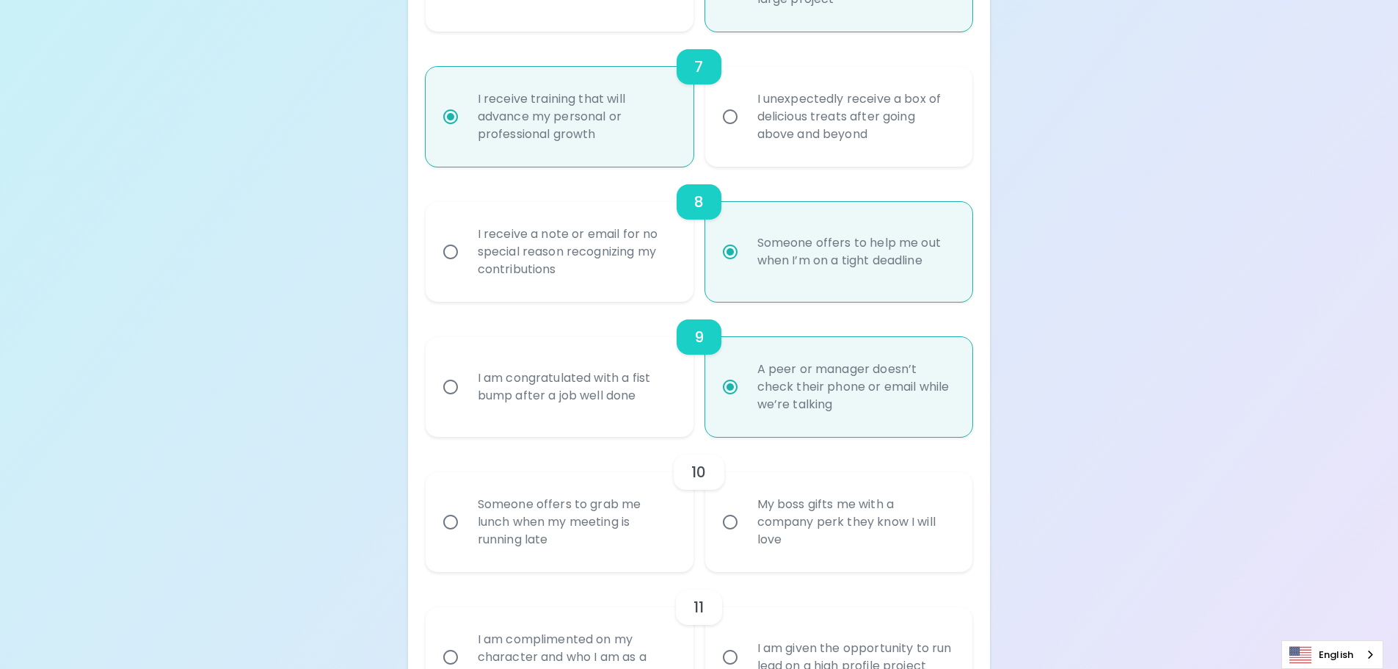
radio input "true"
click at [951, 518] on div "My boss gifts me with a company perk they know I will love" at bounding box center [855, 522] width 219 height 88
click at [746, 518] on input "My boss gifts me with a company perk they know I will love" at bounding box center [730, 522] width 31 height 31
radio input "false"
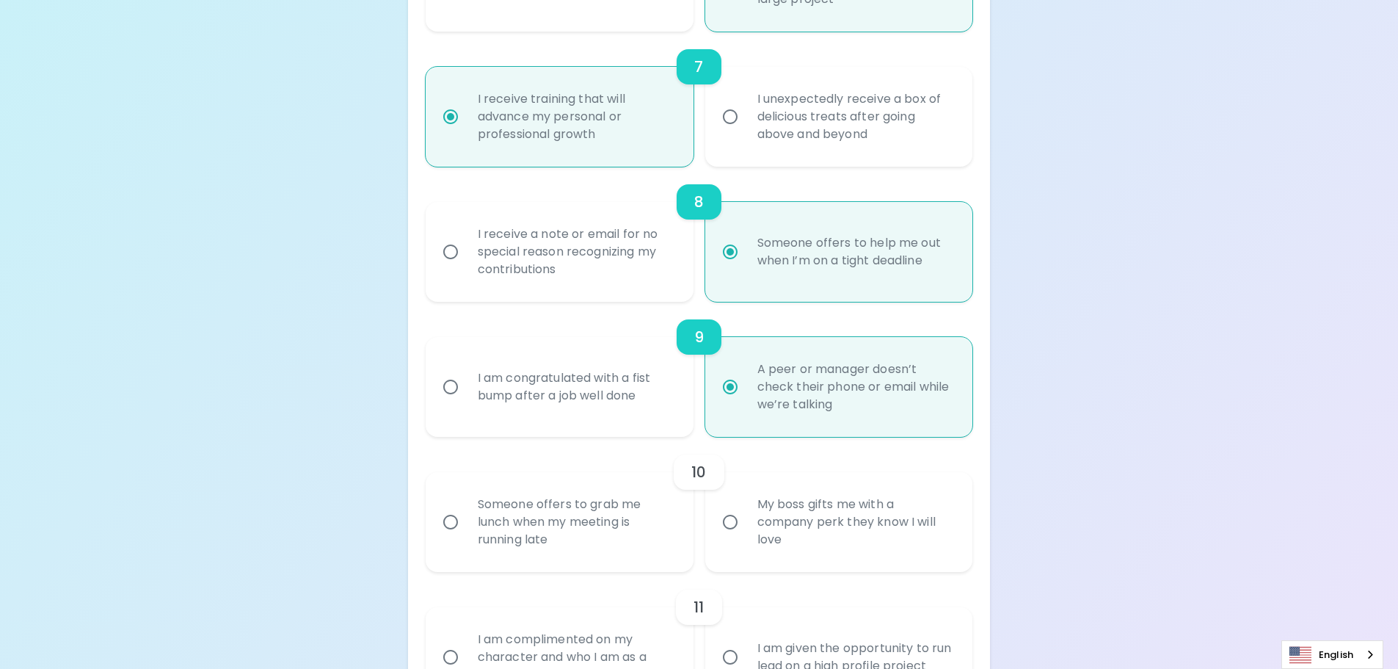
radio input "false"
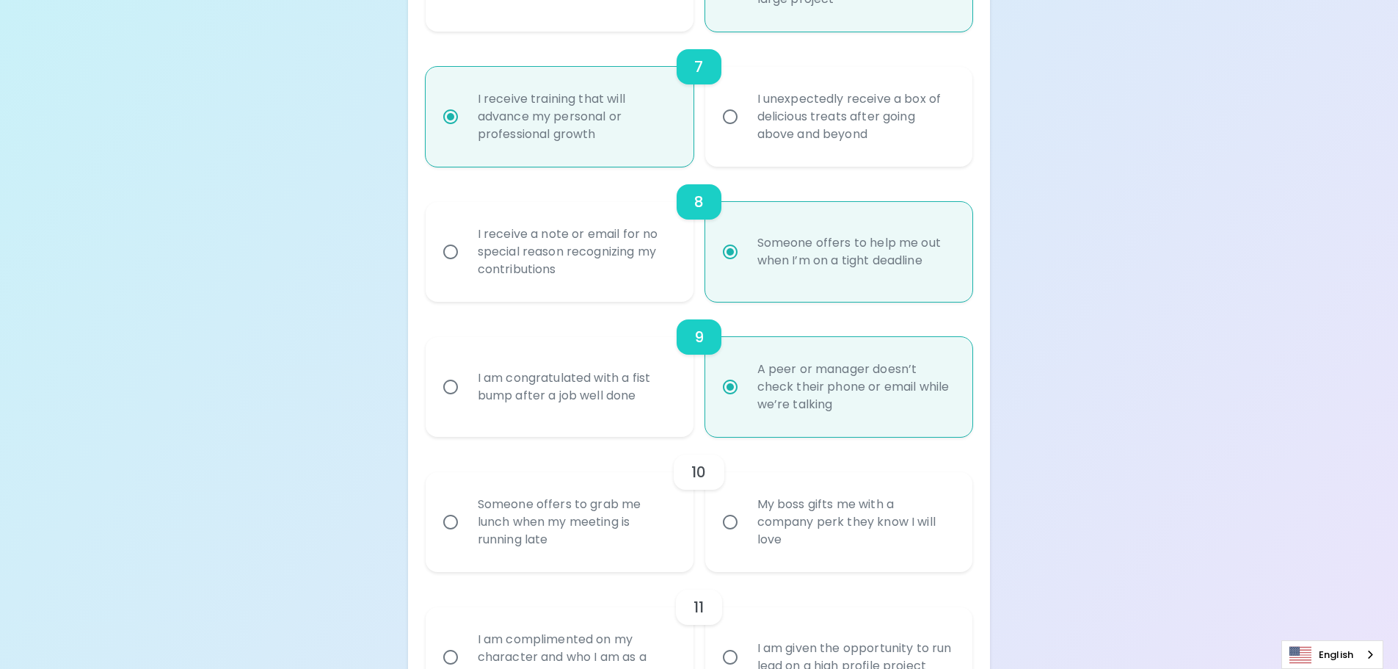
radio input "false"
radio input "true"
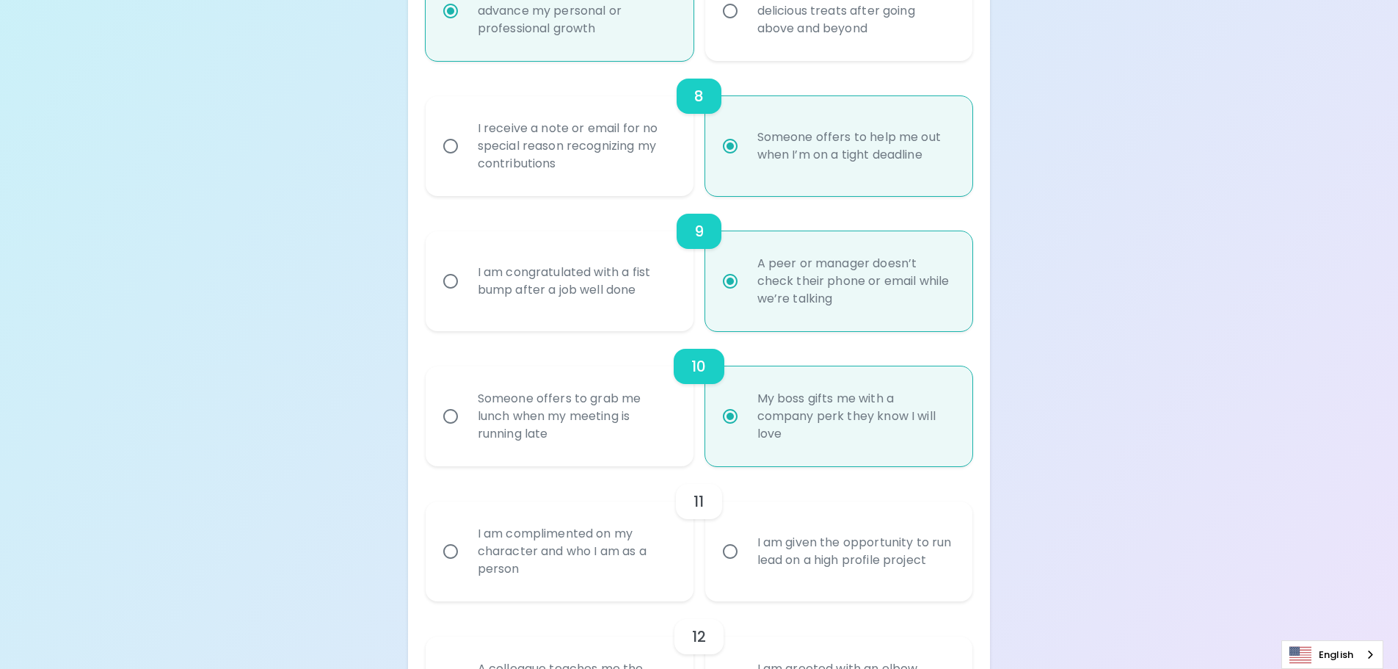
scroll to position [1248, 0]
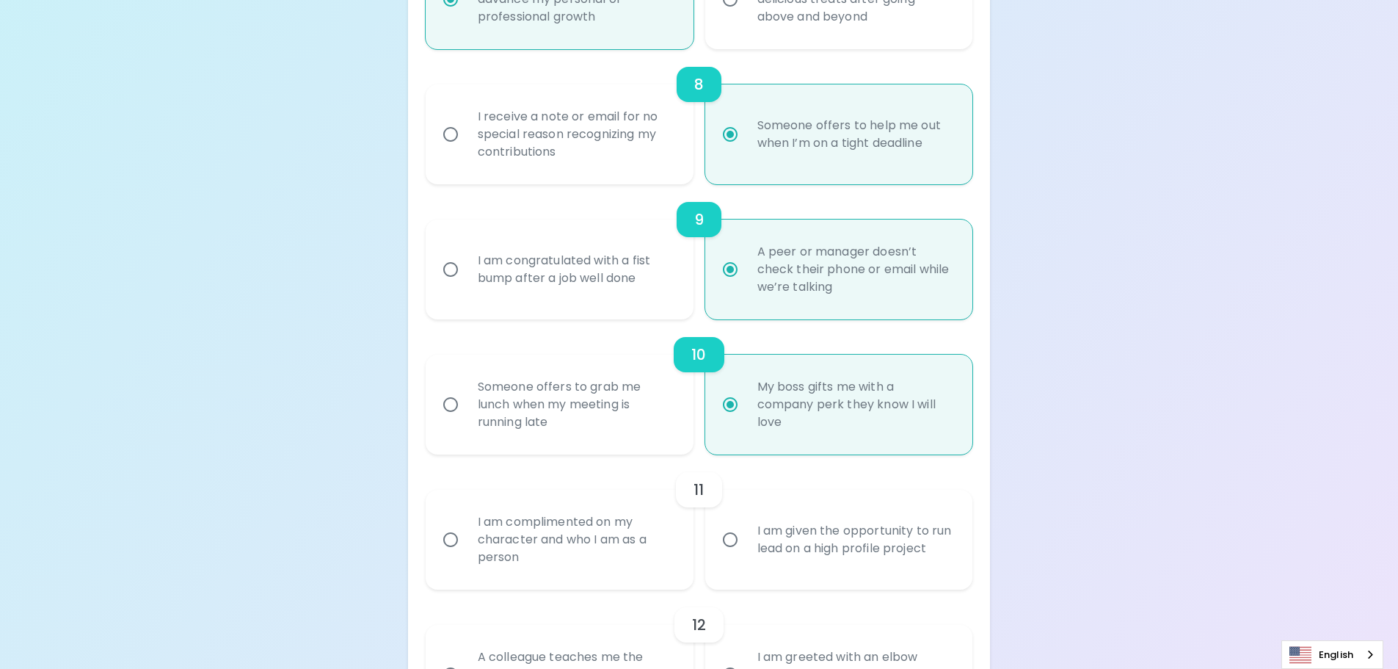
radio input "true"
click at [593, 400] on div "Someone offers to grab me lunch when my meeting is running late" at bounding box center [575, 404] width 219 height 88
click at [466, 400] on input "Someone offers to grab me lunch when my meeting is running late" at bounding box center [450, 404] width 31 height 31
radio input "false"
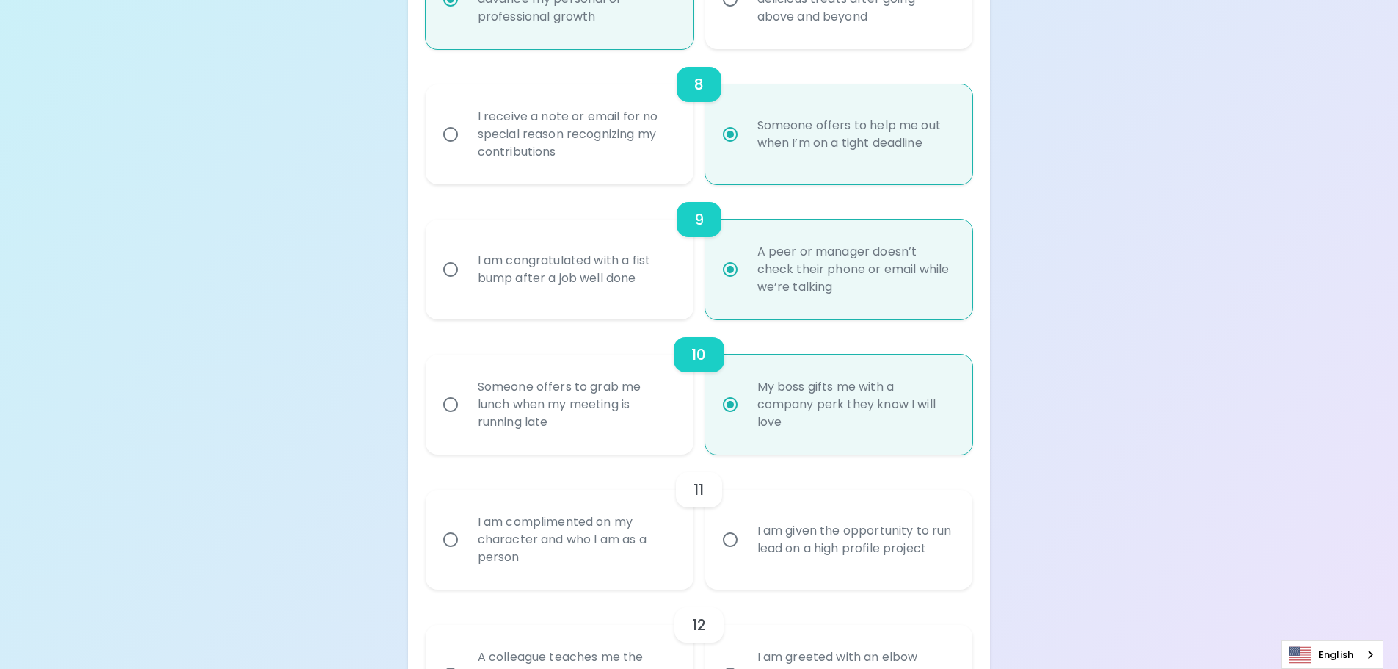
radio input "false"
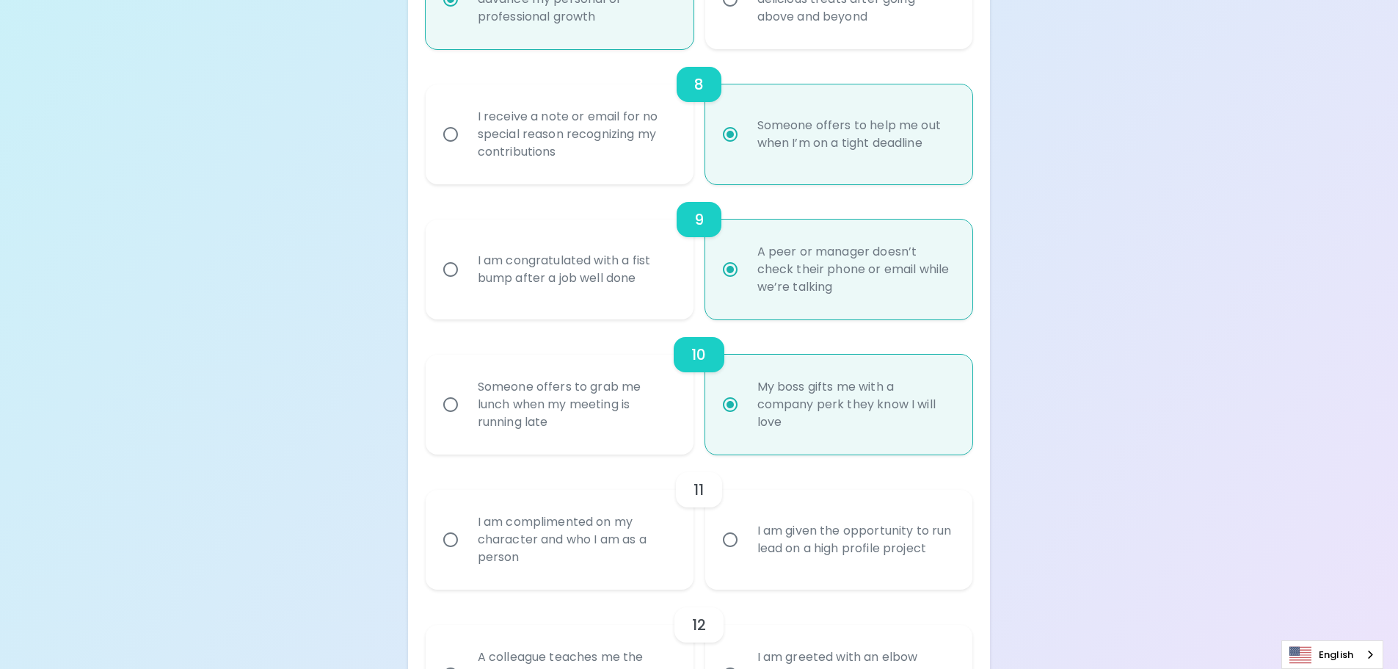
radio input "false"
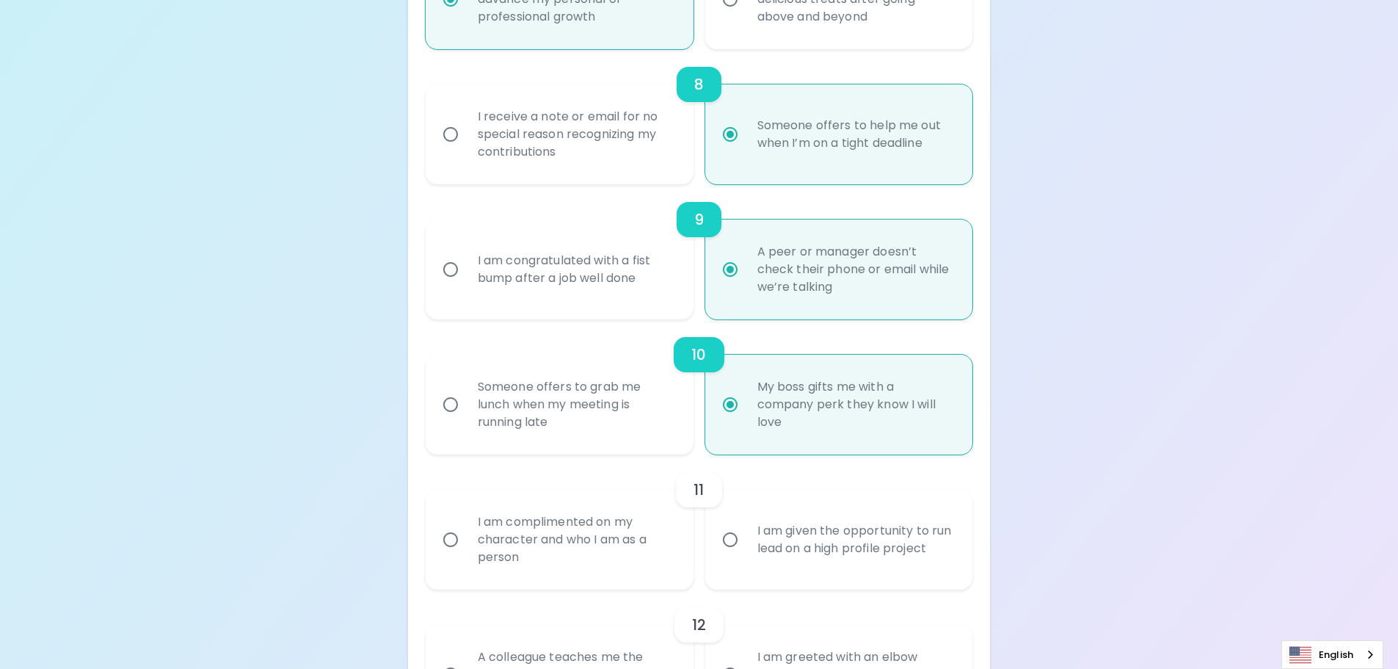
radio input "true"
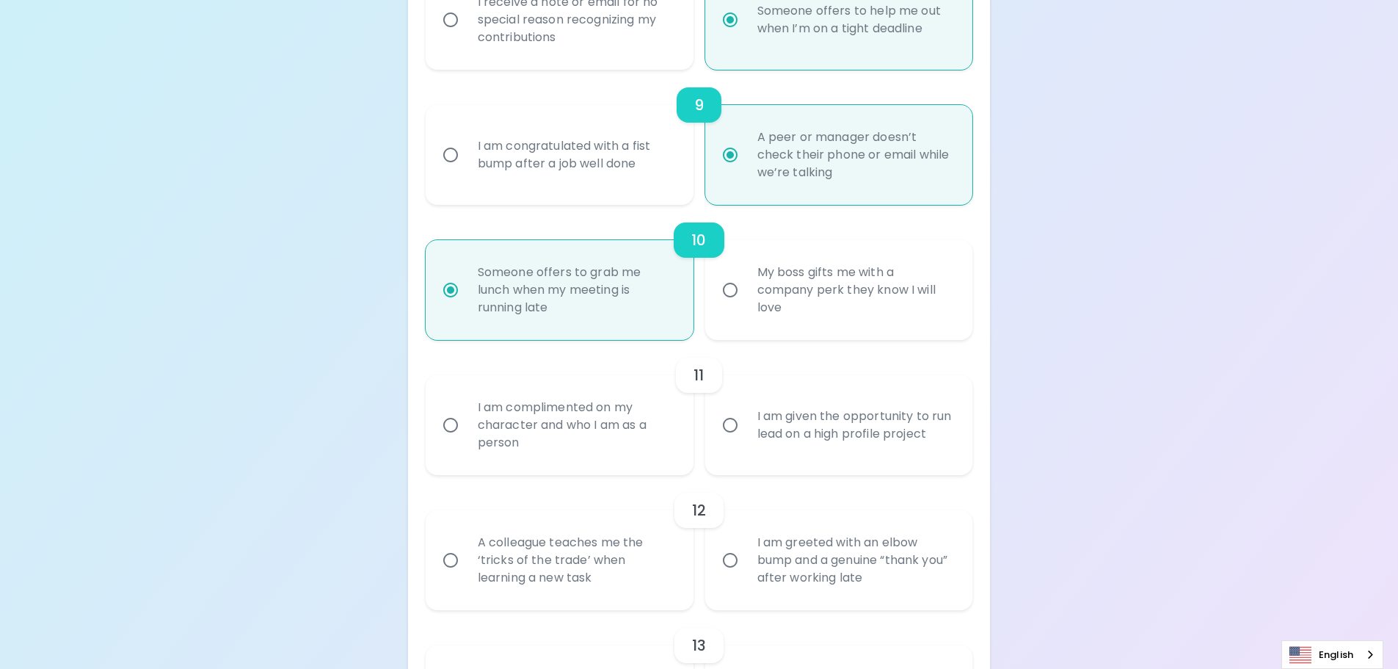
scroll to position [1395, 0]
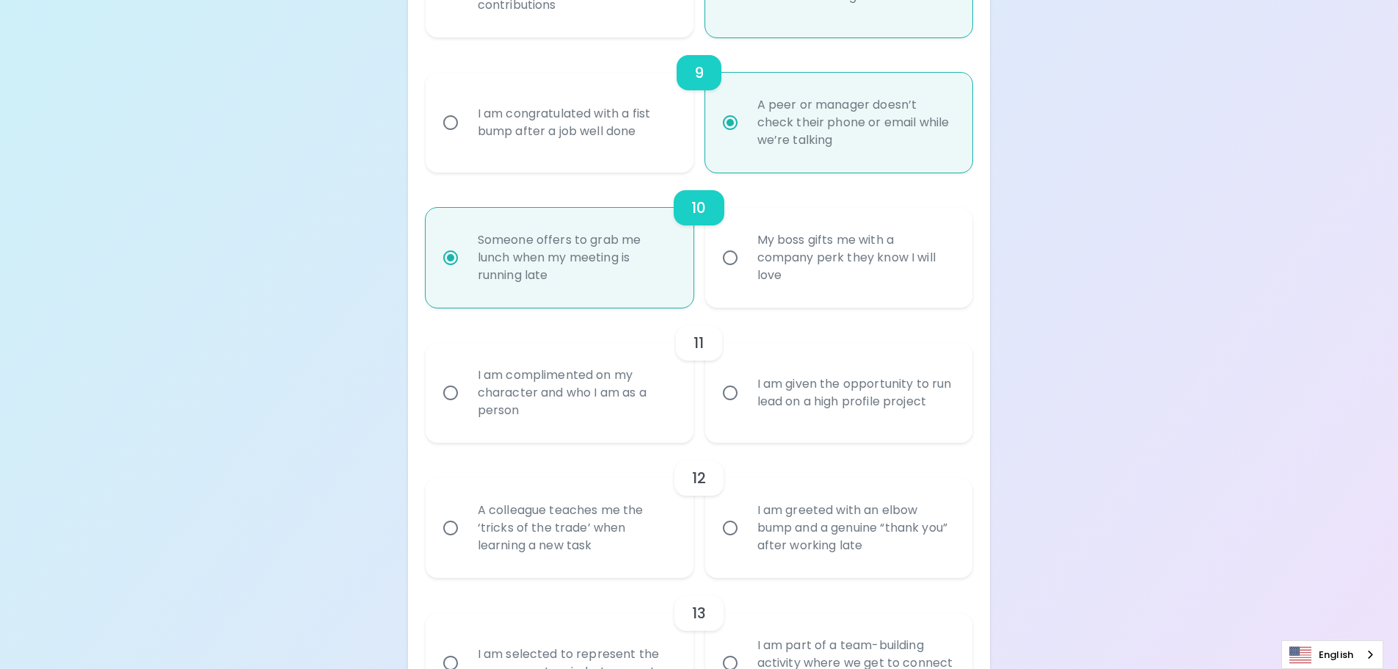
radio input "true"
click at [912, 403] on div "I am given the opportunity to run lead on a high profile project" at bounding box center [855, 393] width 219 height 70
click at [746, 403] on input "I am given the opportunity to run lead on a high profile project" at bounding box center [730, 392] width 31 height 31
radio input "false"
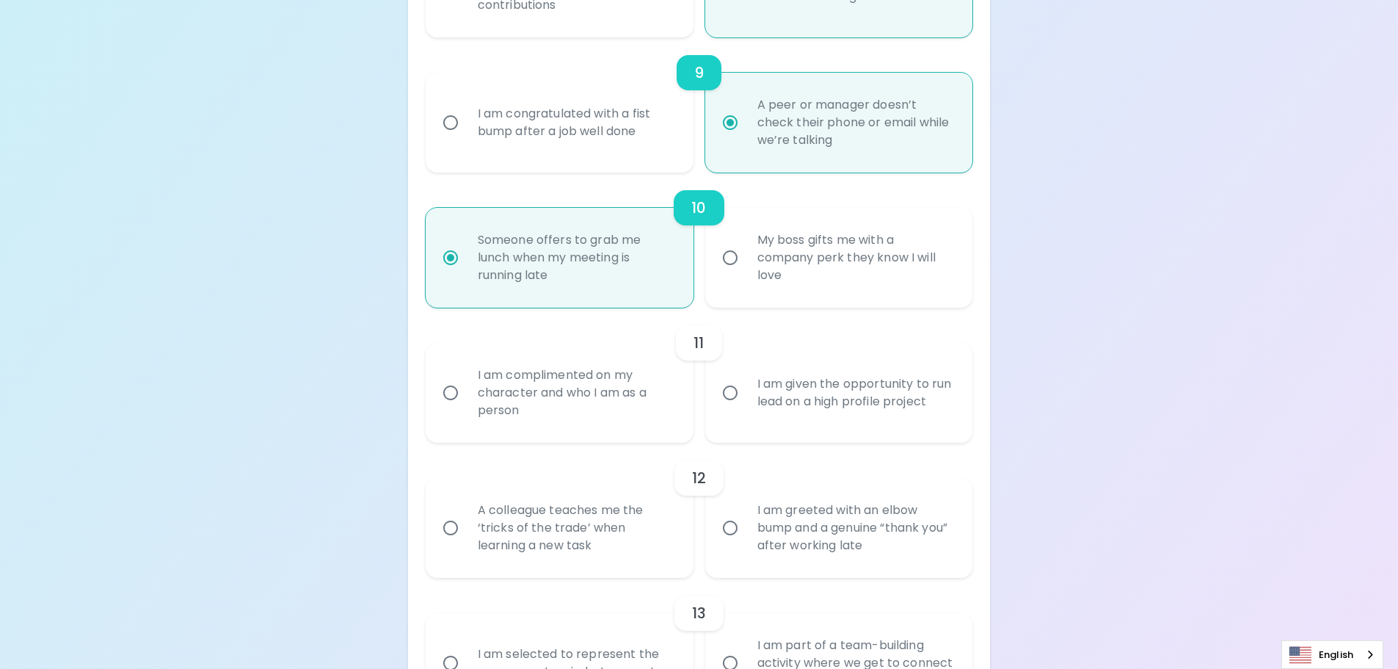
radio input "false"
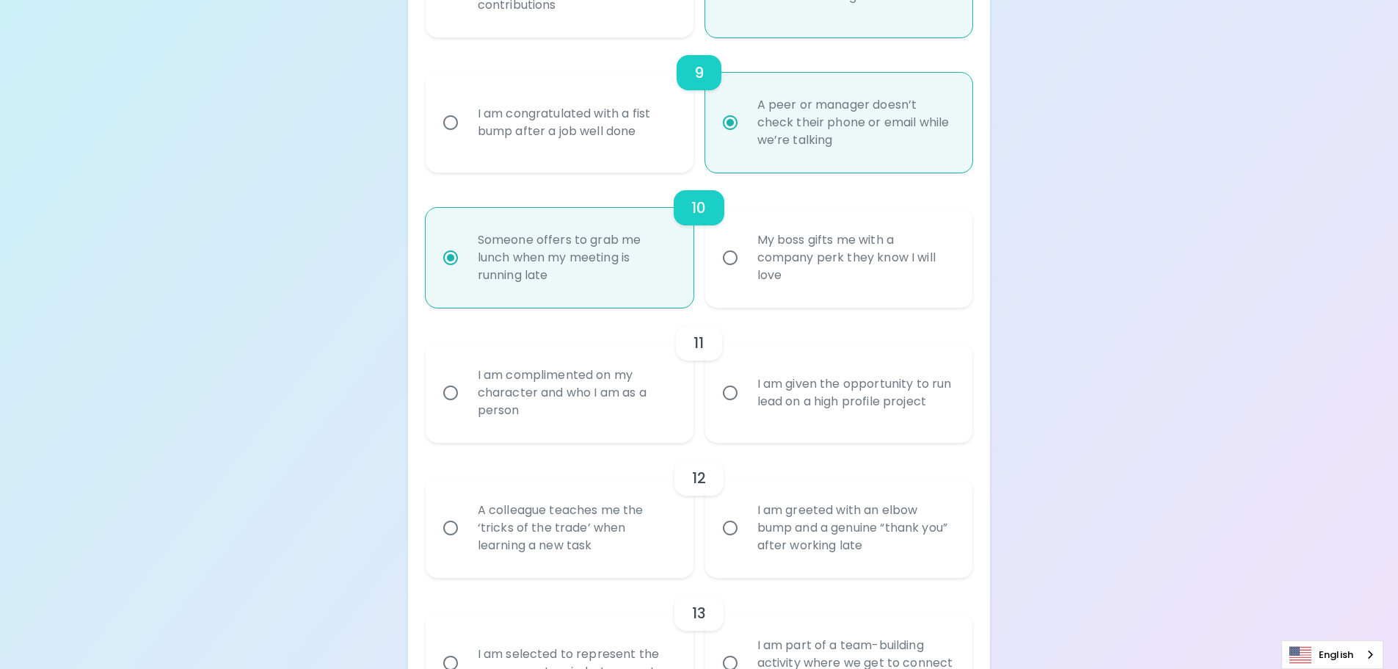
radio input "false"
radio input "true"
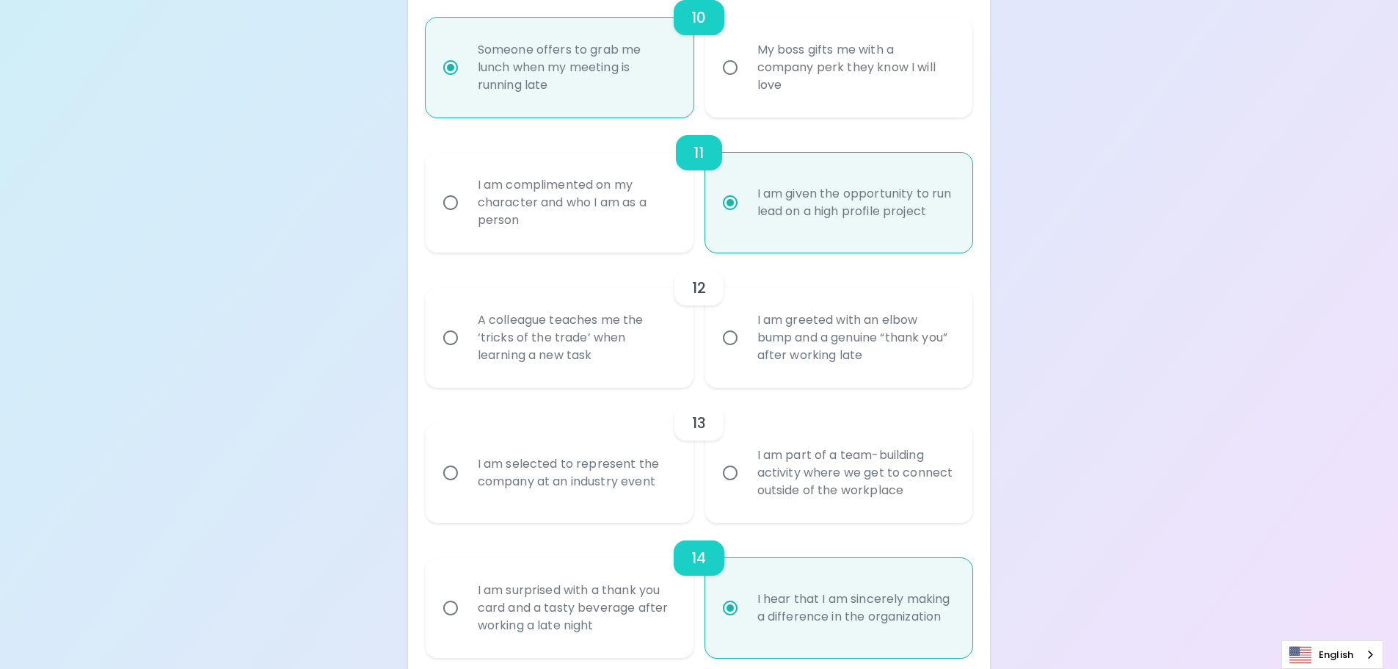
scroll to position [1586, 0]
radio input "true"
click at [600, 322] on div "A colleague teaches me the ‘tricks of the trade’ when learning a new task" at bounding box center [575, 337] width 219 height 88
click at [466, 322] on input "A colleague teaches me the ‘tricks of the trade’ when learning a new task" at bounding box center [450, 337] width 31 height 31
radio input "false"
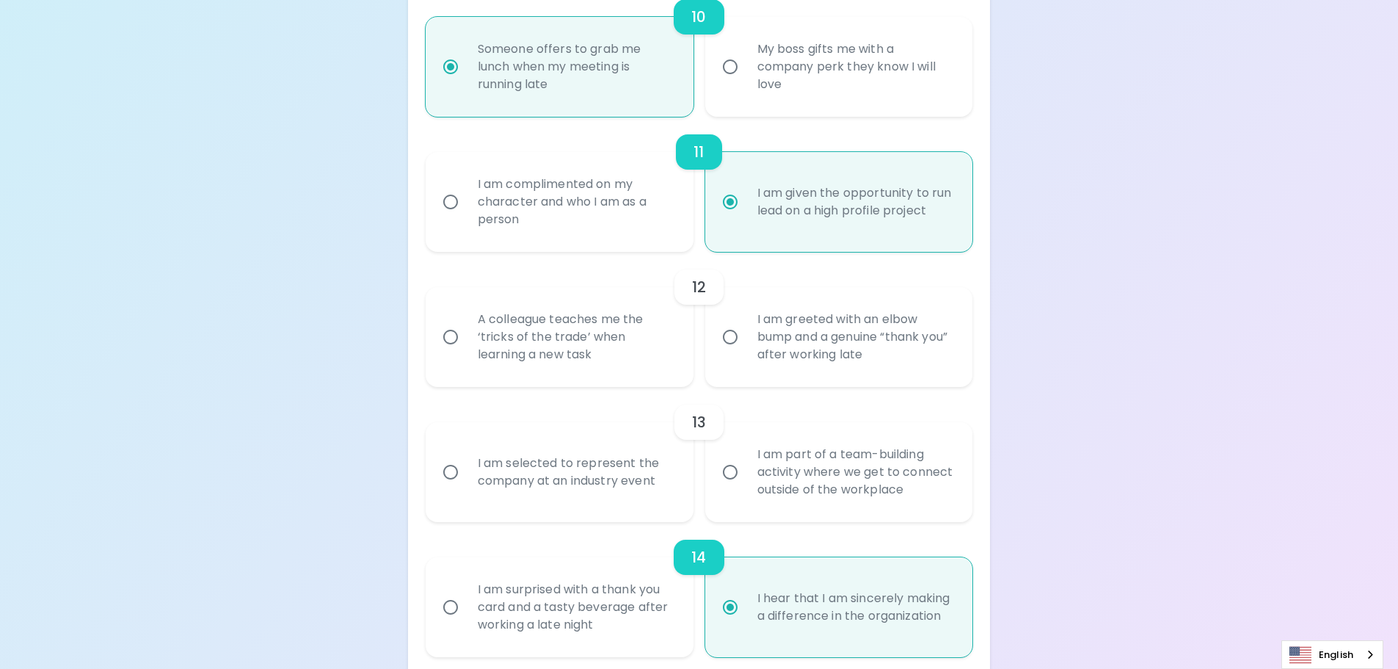
radio input "false"
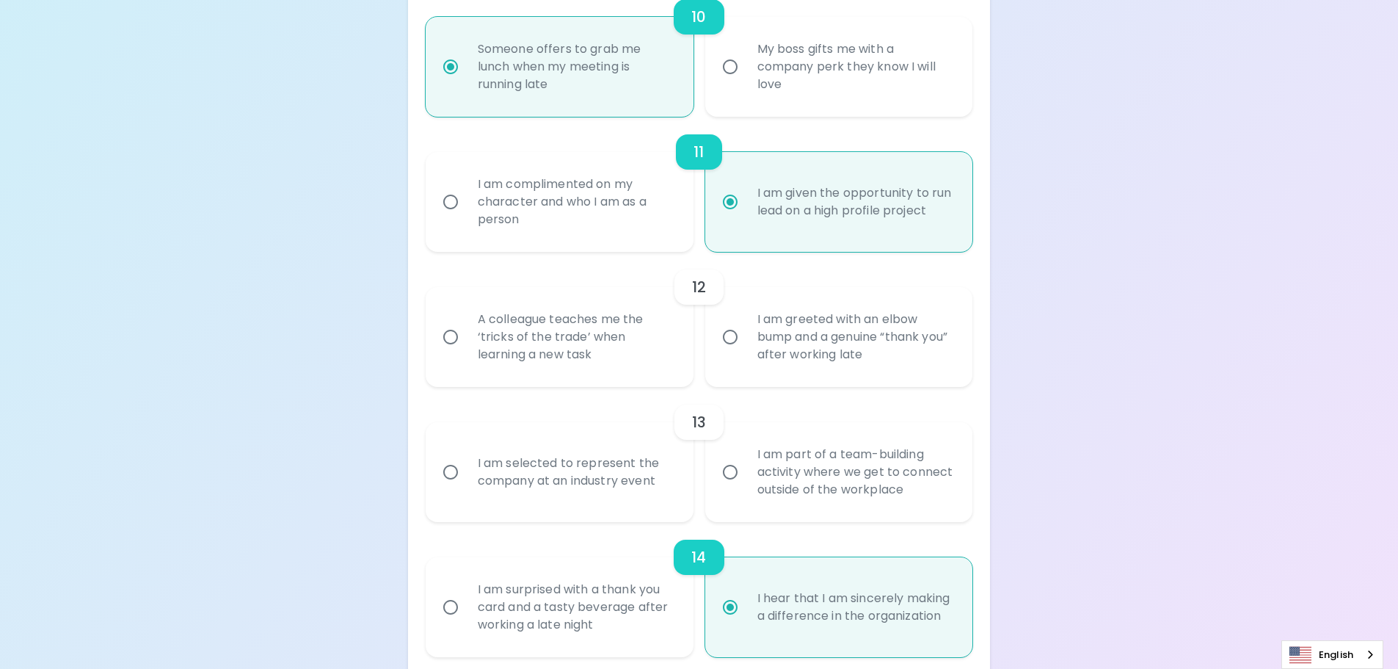
radio input "false"
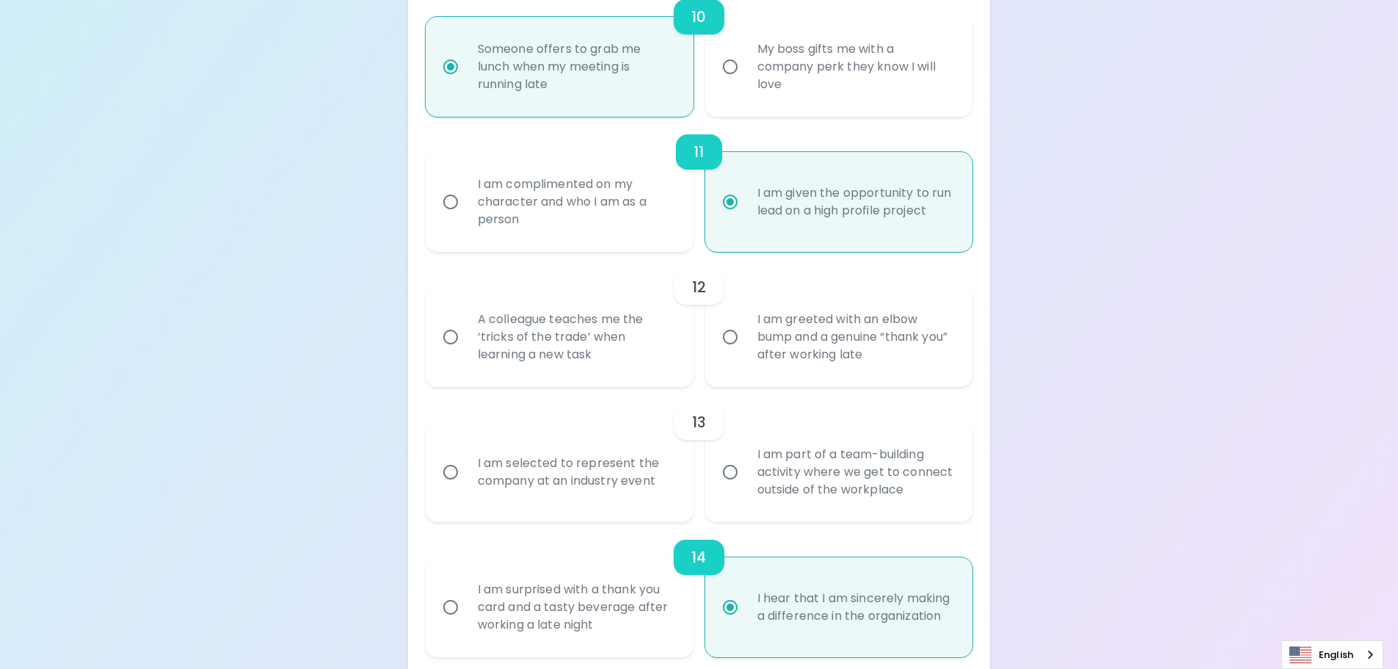
radio input "false"
radio input "true"
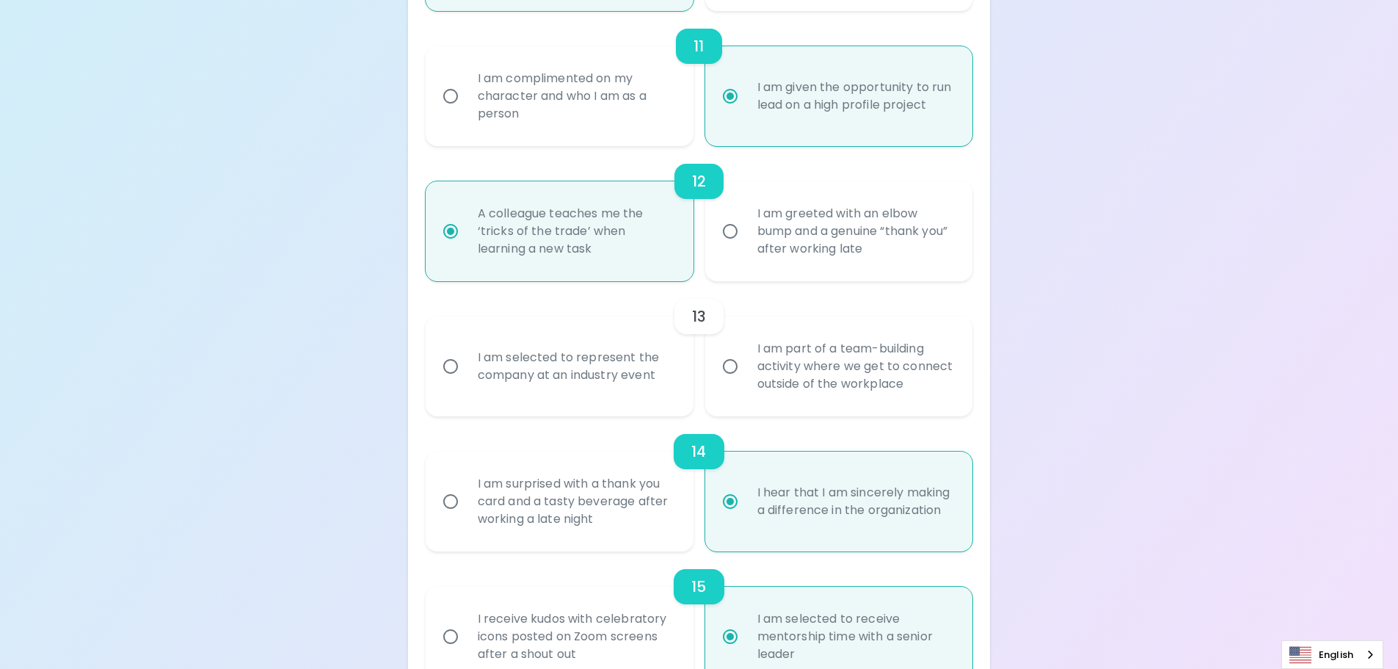
scroll to position [1703, 0]
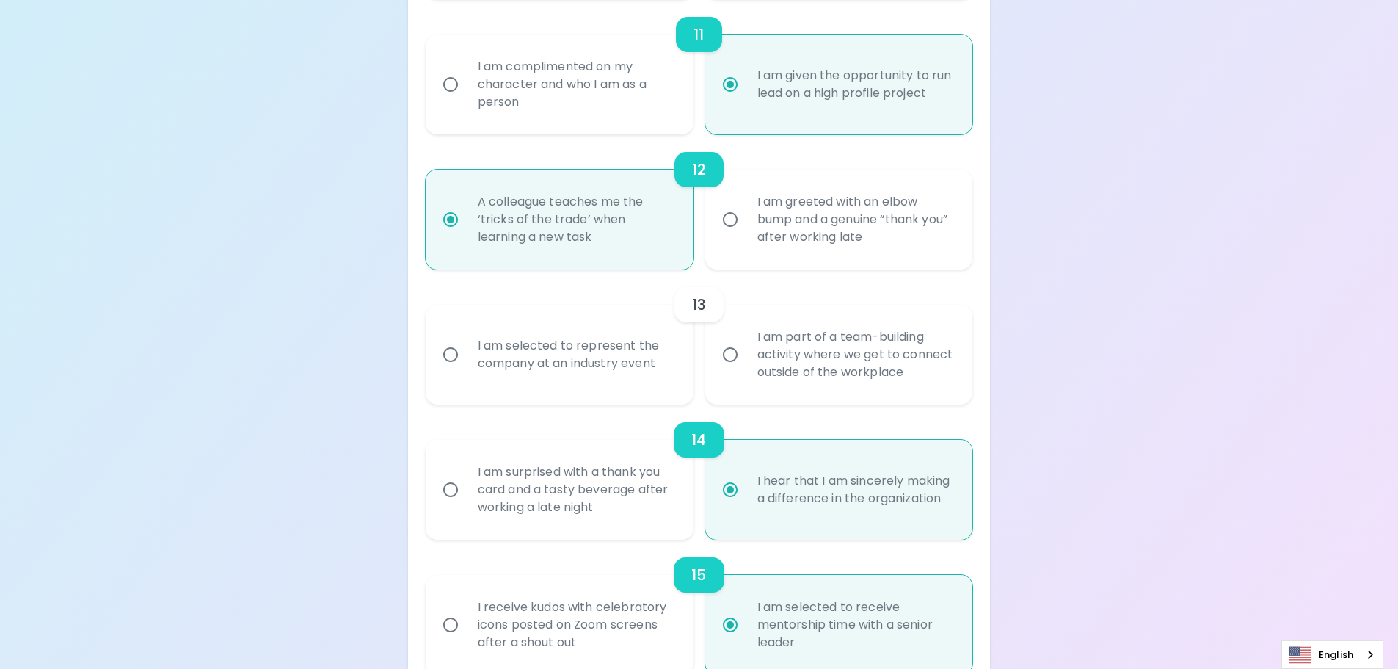
radio input "true"
click at [591, 356] on div "I am selected to represent the company at an industry event" at bounding box center [575, 354] width 219 height 70
click at [466, 356] on input "I am selected to represent the company at an industry event" at bounding box center [450, 354] width 31 height 31
radio input "false"
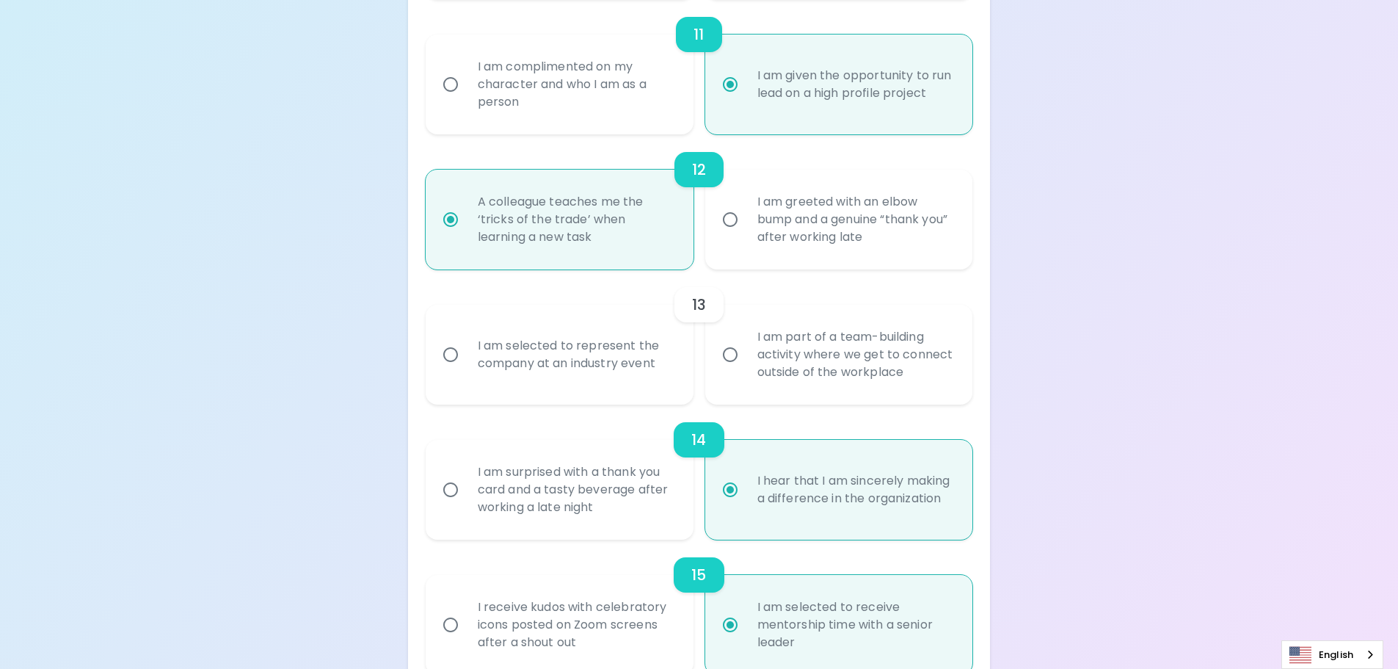
radio input "false"
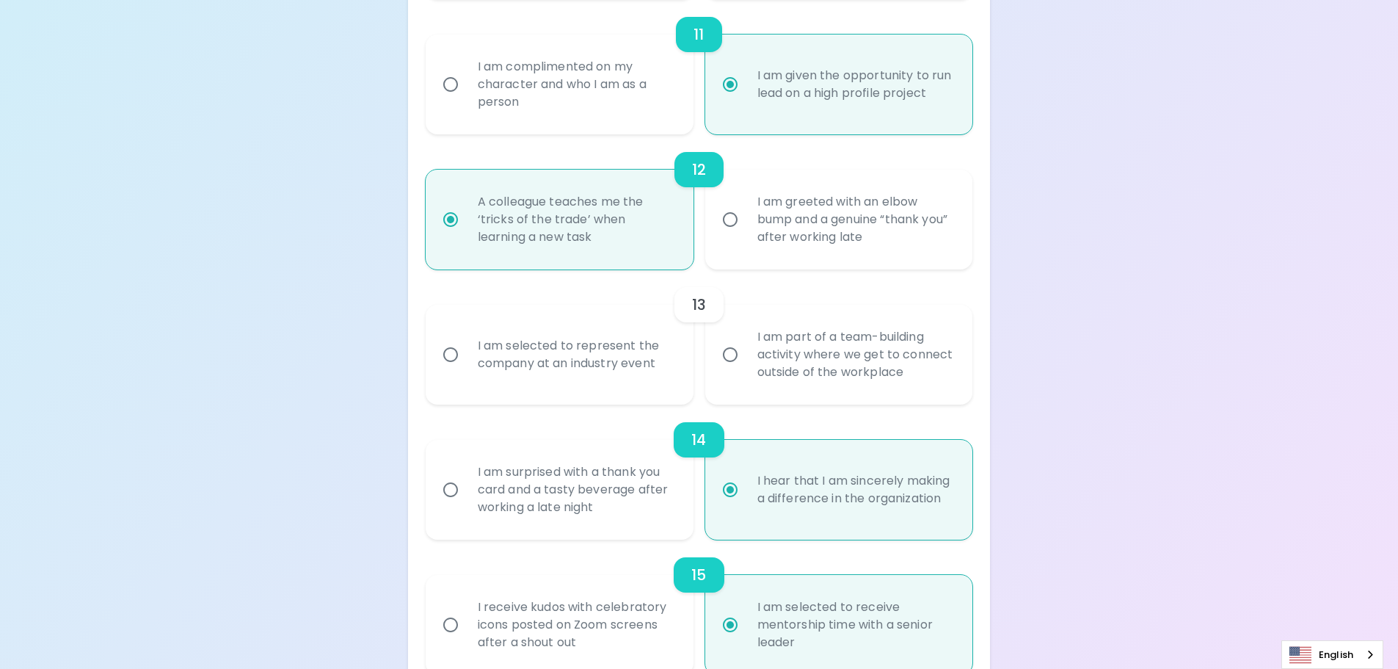
radio input "false"
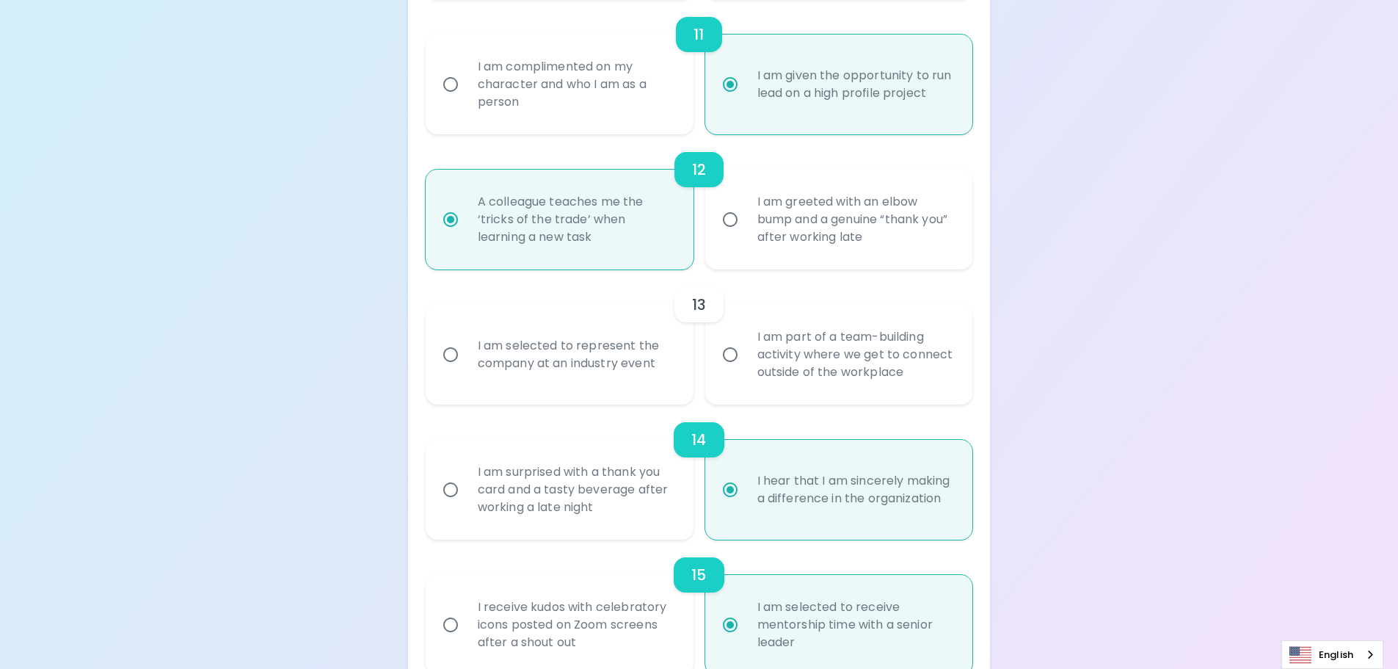
radio input "false"
radio input "true"
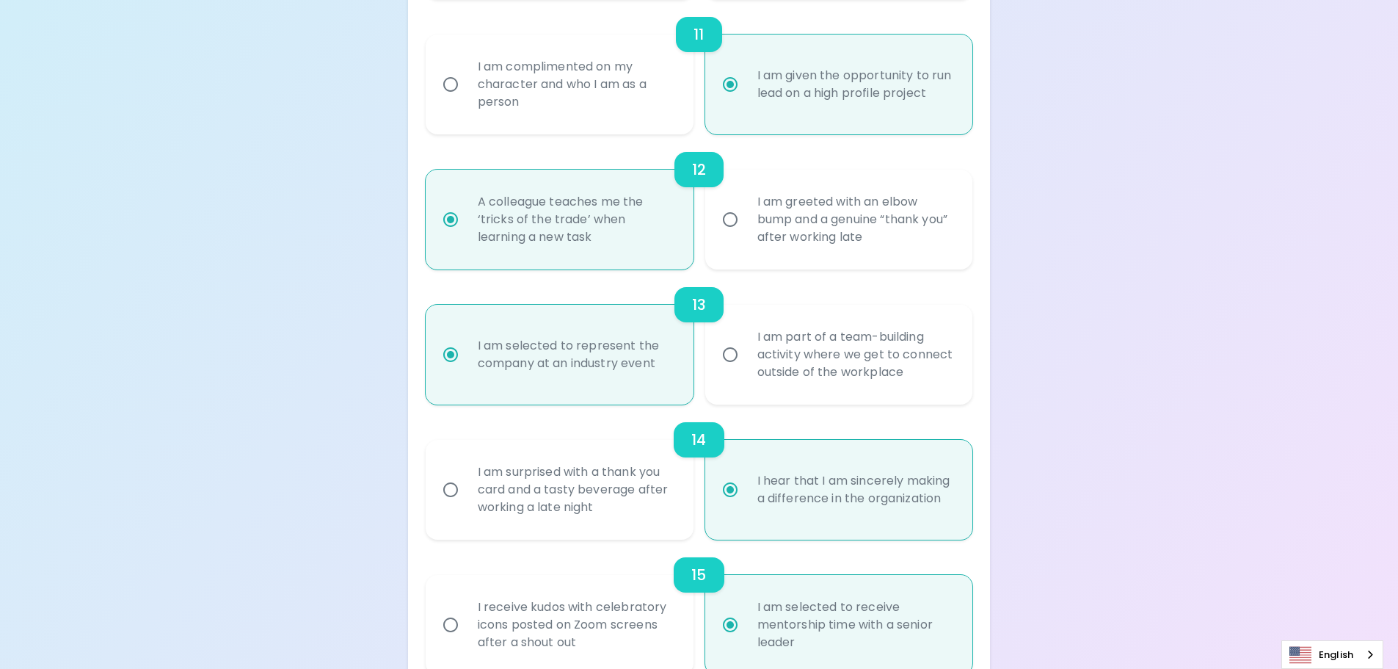
scroll to position [1781, 0]
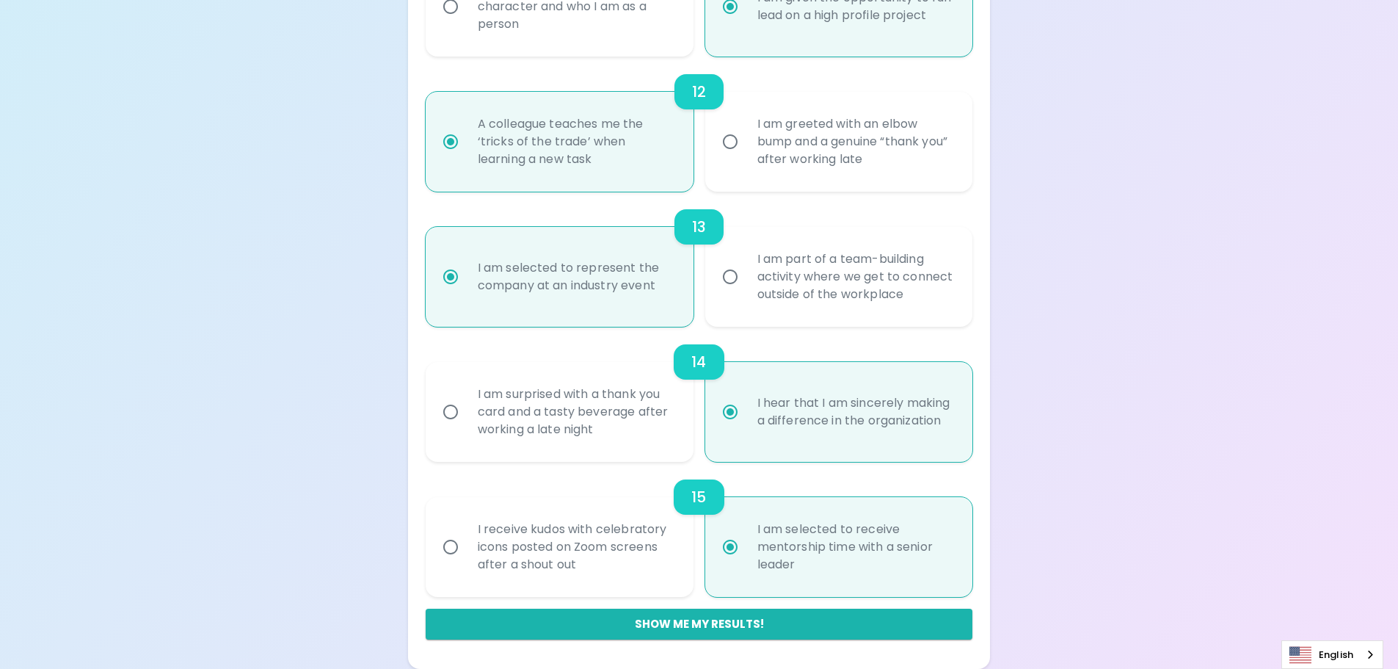
radio input "true"
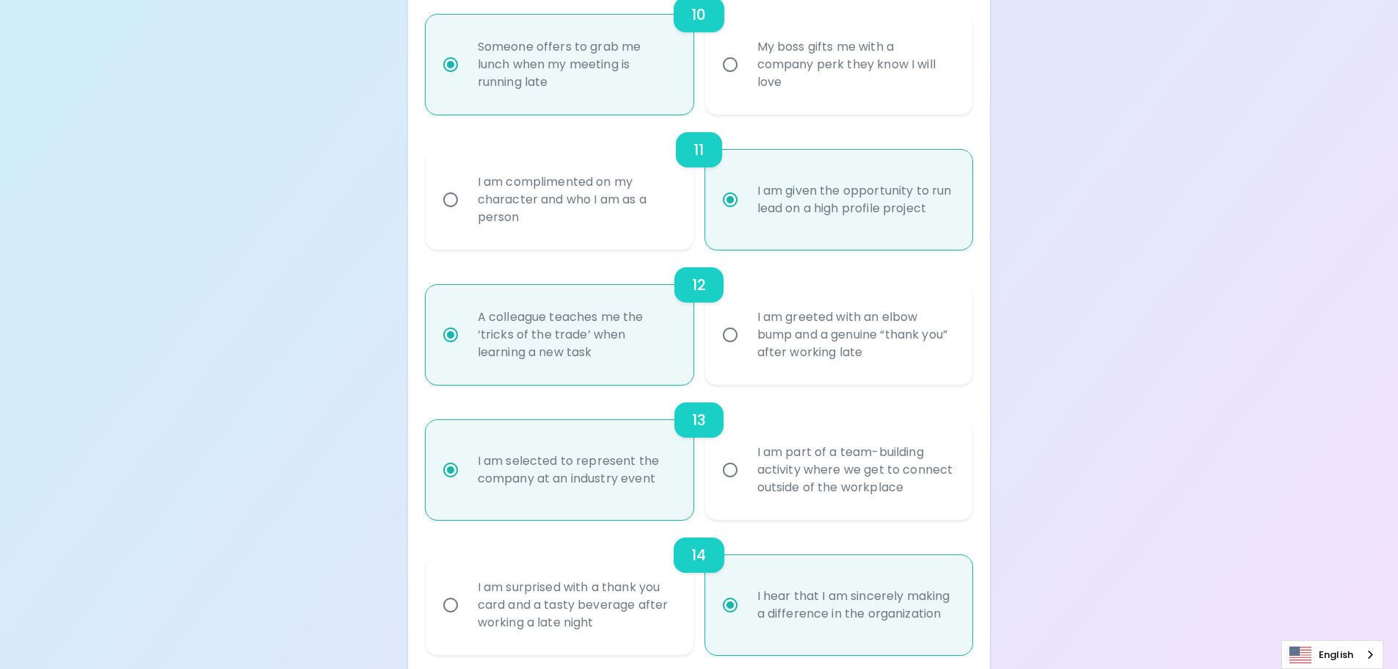
scroll to position [1561, 0]
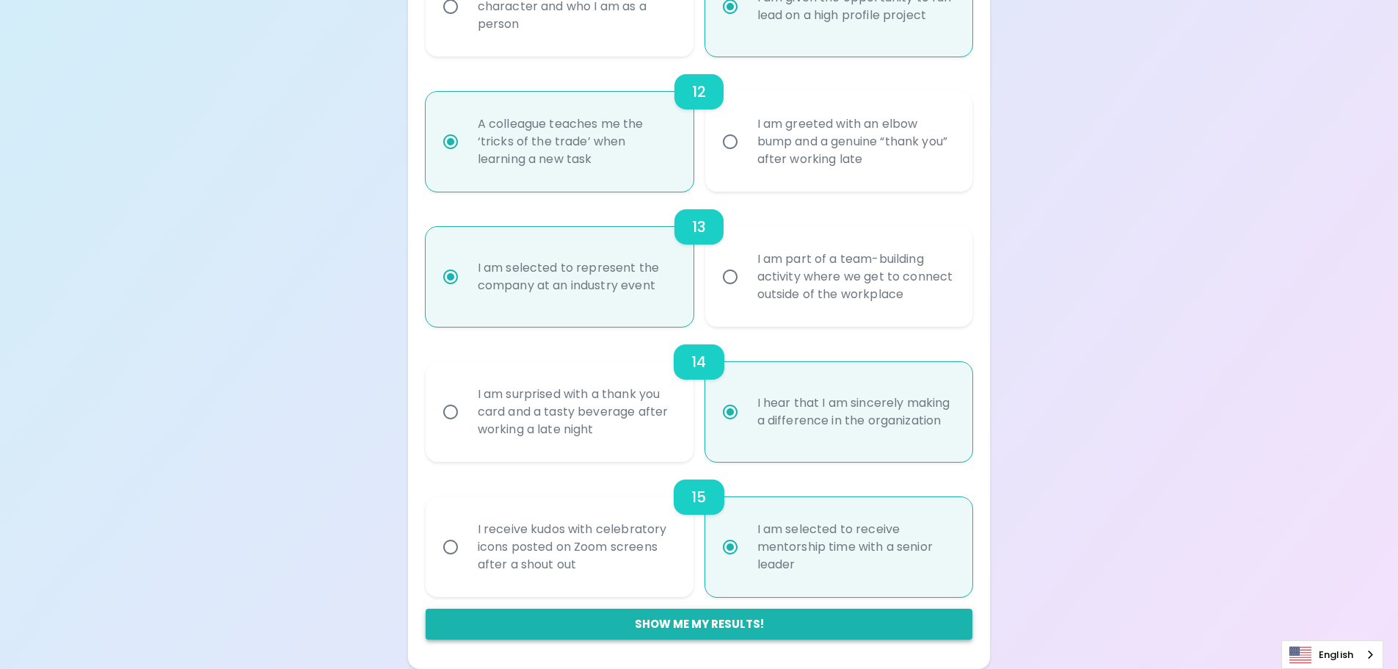
click at [758, 625] on button "Show me my results!" at bounding box center [700, 624] width 548 height 31
radio input "false"
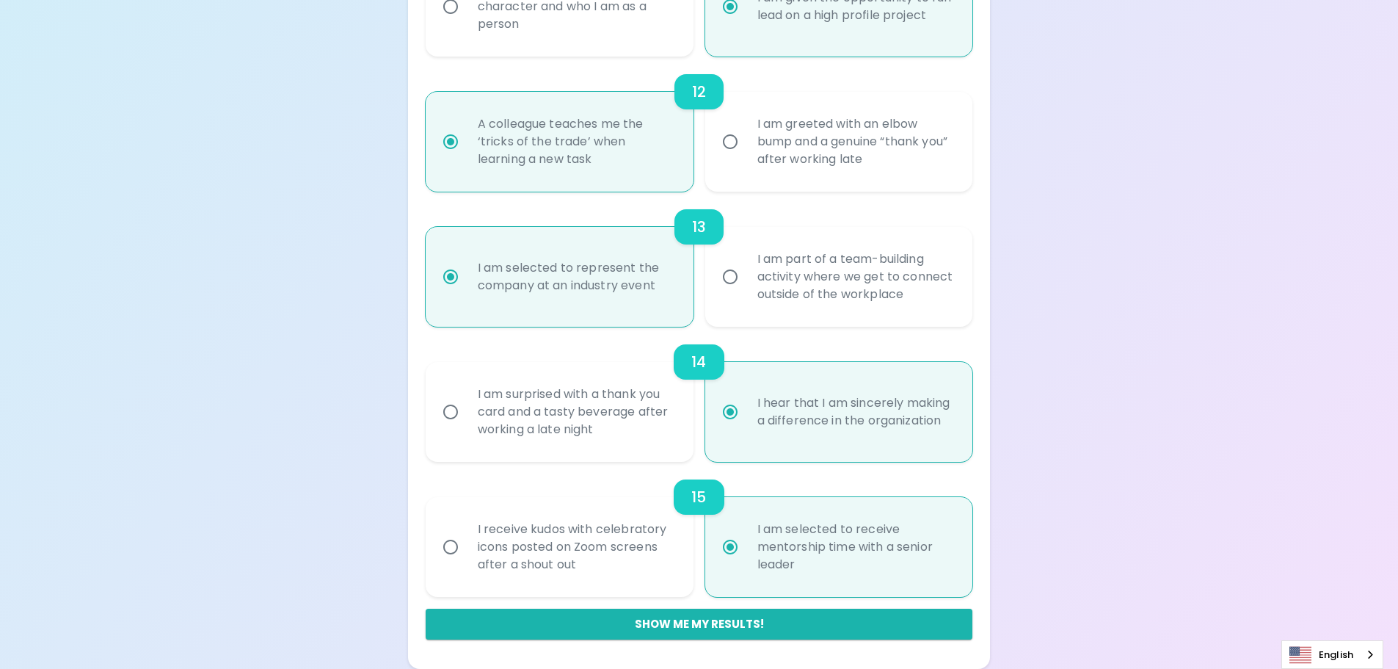
radio input "false"
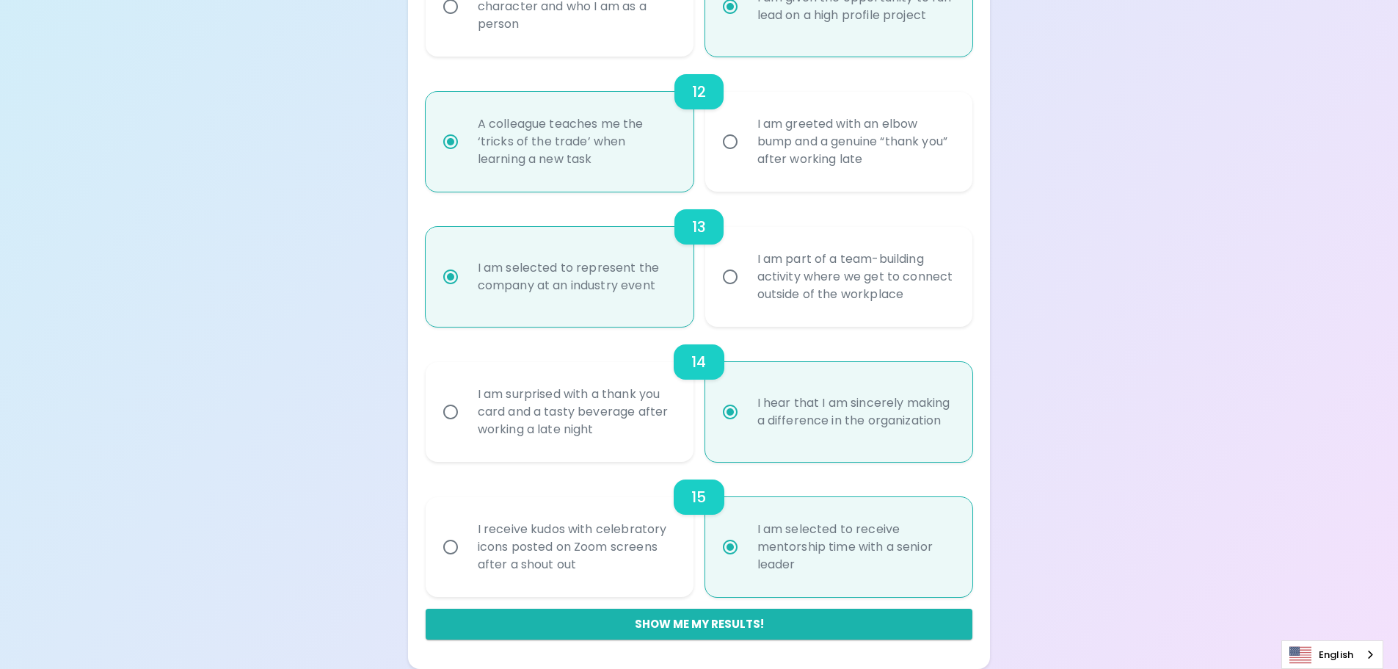
radio input "false"
radio input "true"
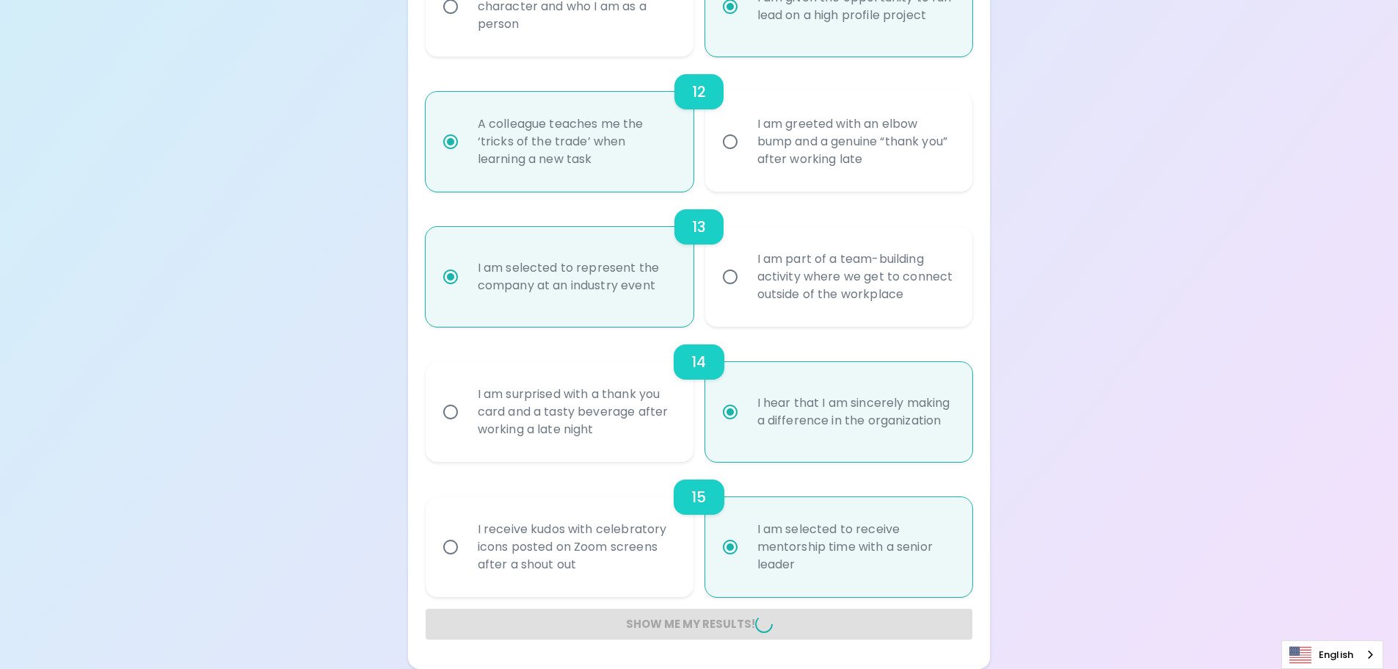
radio input "false"
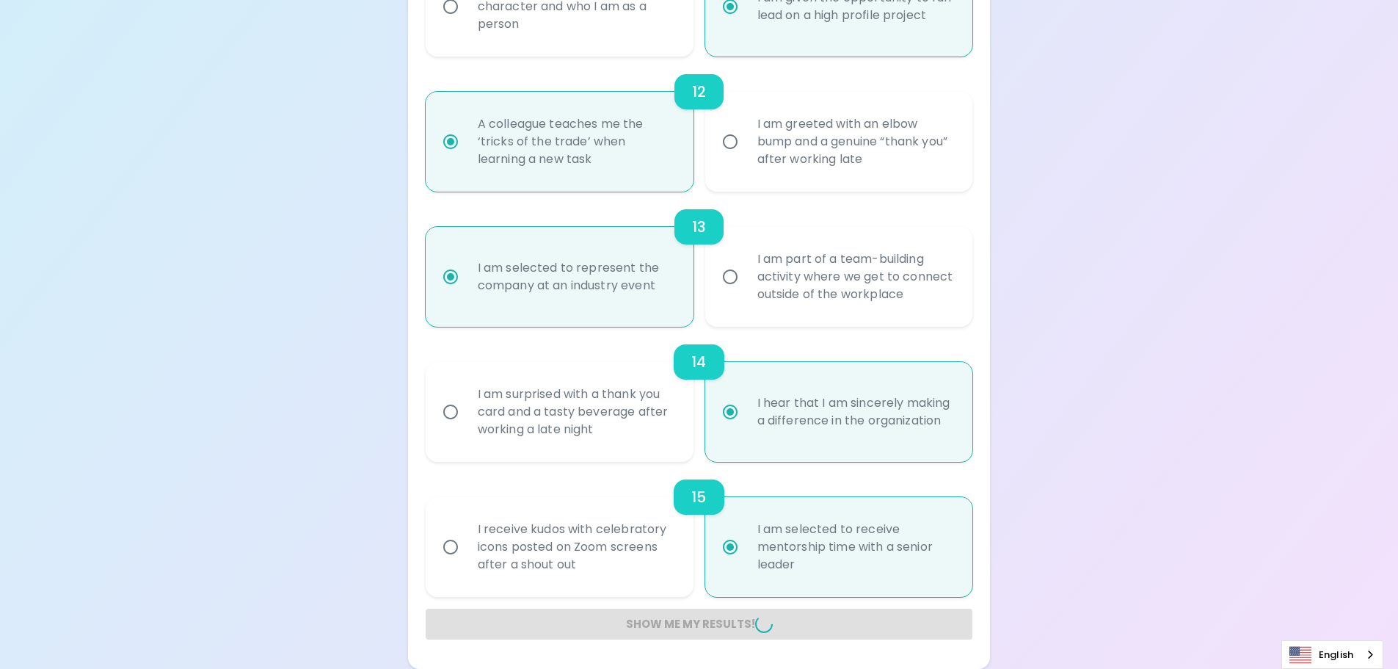
radio input "false"
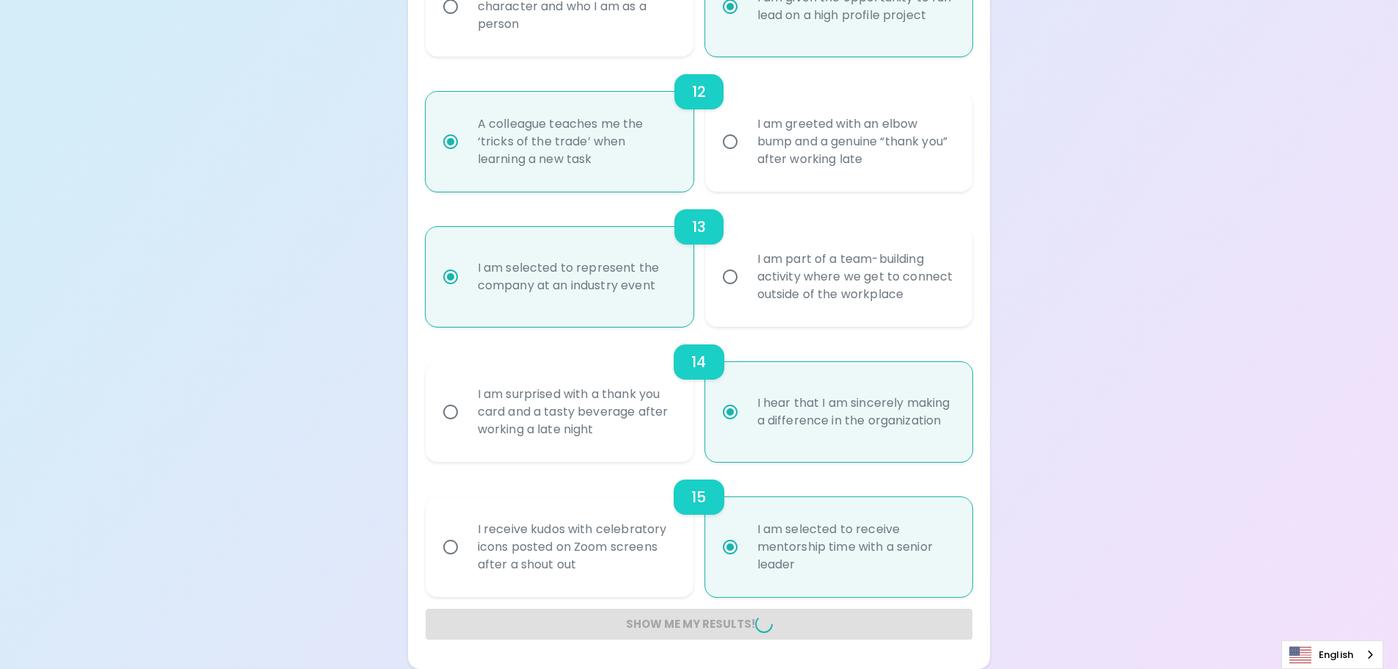
radio input "false"
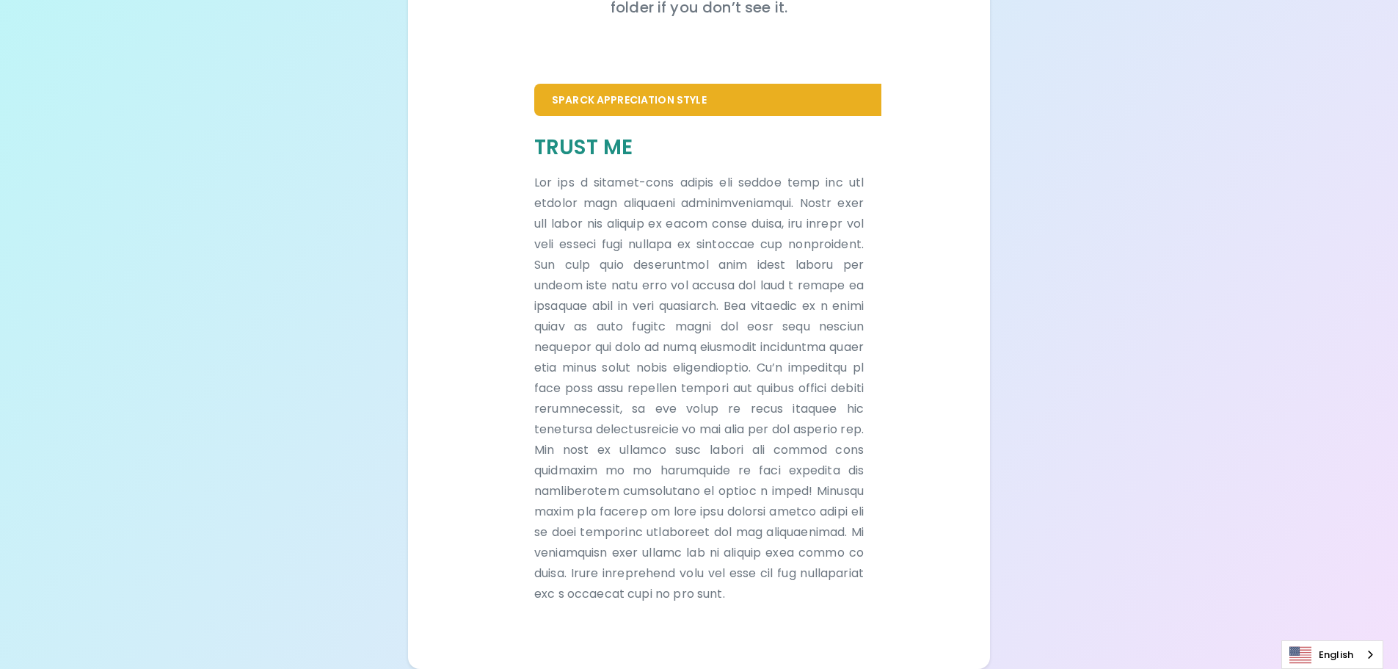
scroll to position [277, 0]
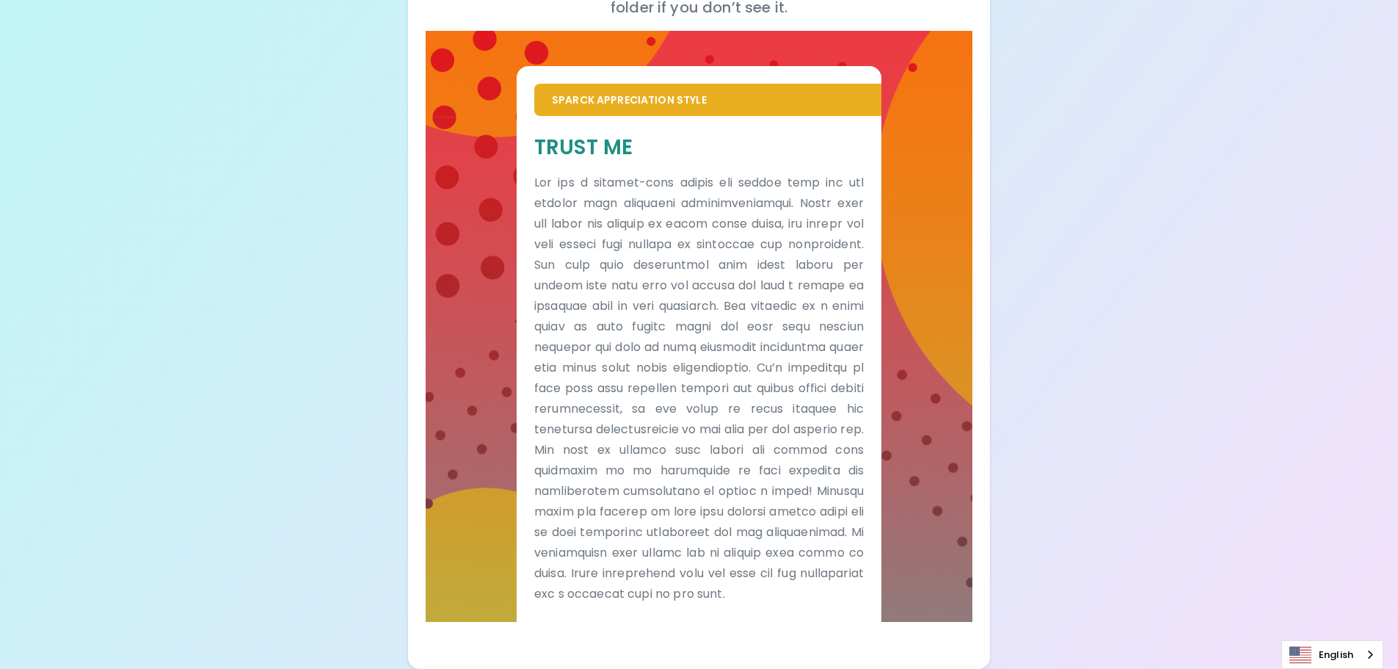
click at [970, 453] on div "Sparck Appreciation Style Trust Me" at bounding box center [700, 326] width 548 height 591
click at [207, 347] on div "Your Sparck Appreciation Style Results Check your email for the full results! D…" at bounding box center [699, 206] width 1398 height 925
